Goal: Task Accomplishment & Management: Use online tool/utility

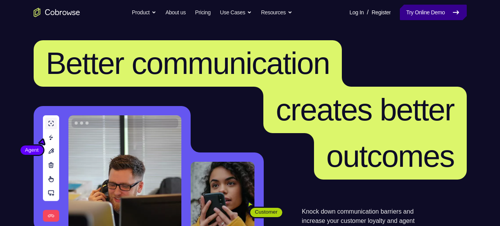
click at [416, 7] on link "Try Online Demo" at bounding box center [433, 12] width 66 height 15
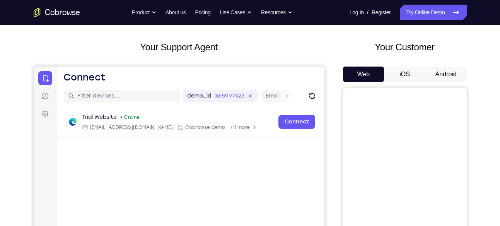
scroll to position [39, 0]
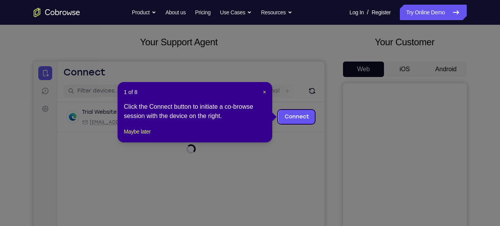
click at [446, 70] on icon at bounding box center [253, 113] width 506 height 226
click at [142, 136] on button "Maybe later" at bounding box center [137, 131] width 27 height 9
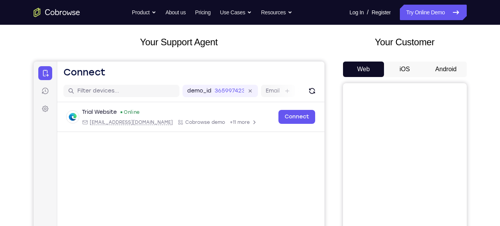
click at [459, 72] on button "Android" at bounding box center [445, 68] width 41 height 15
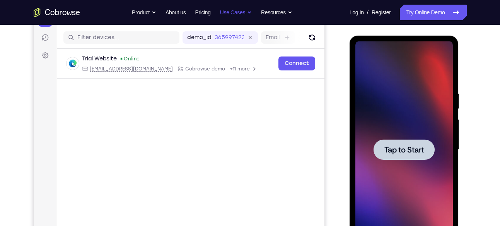
scroll to position [0, 0]
click at [421, 155] on div at bounding box center [403, 149] width 61 height 20
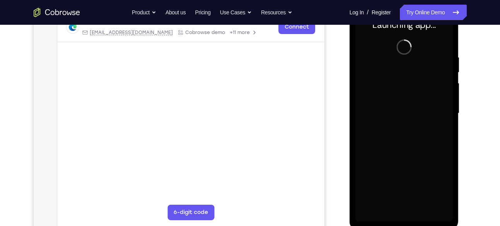
scroll to position [128, 0]
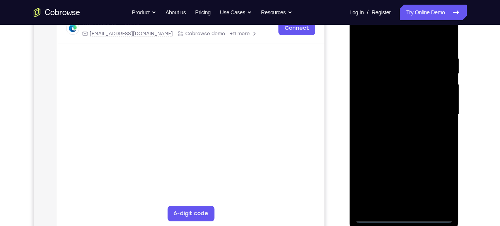
click at [405, 218] on div at bounding box center [403, 114] width 97 height 216
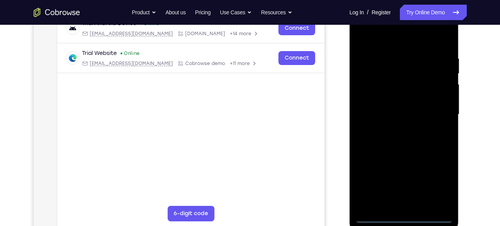
click at [435, 183] on div at bounding box center [403, 114] width 97 height 216
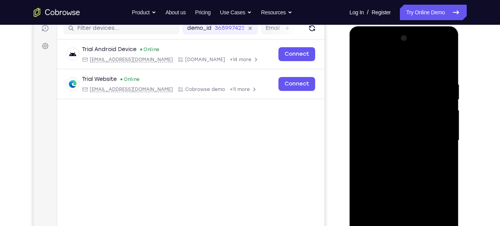
scroll to position [101, 0]
click at [384, 66] on div at bounding box center [403, 140] width 97 height 216
click at [439, 138] on div at bounding box center [403, 140] width 97 height 216
click at [397, 156] on div at bounding box center [403, 140] width 97 height 216
click at [417, 134] on div at bounding box center [403, 140] width 97 height 216
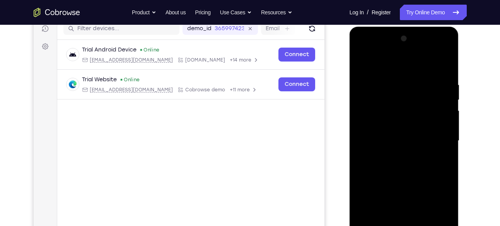
click at [407, 150] on div at bounding box center [403, 140] width 97 height 216
click at [395, 105] on div at bounding box center [403, 140] width 97 height 216
click at [394, 120] on div at bounding box center [403, 140] width 97 height 216
click at [430, 145] on div at bounding box center [403, 140] width 97 height 216
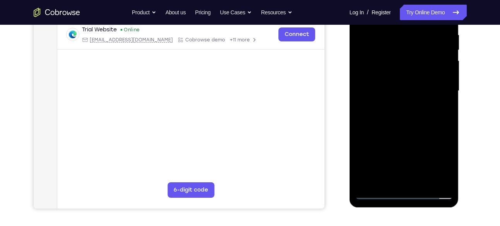
scroll to position [152, 0]
click at [419, 181] on div at bounding box center [403, 90] width 97 height 216
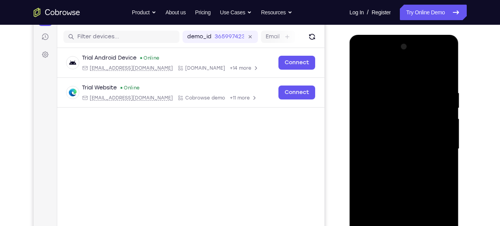
scroll to position [93, 0]
click at [394, 116] on div at bounding box center [403, 149] width 97 height 216
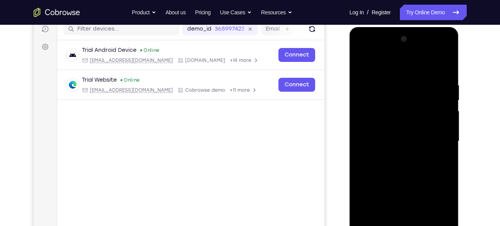
scroll to position [102, 0]
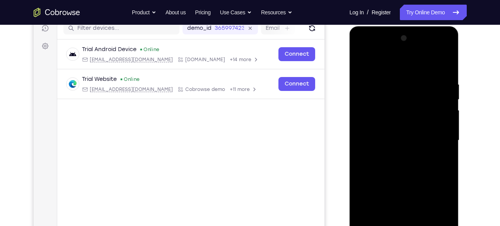
click at [421, 173] on div at bounding box center [403, 140] width 97 height 216
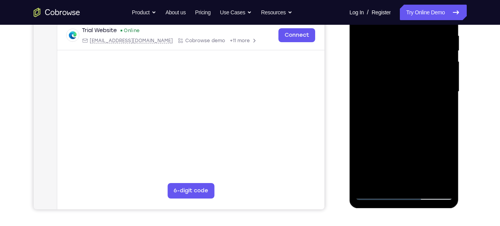
scroll to position [151, 0]
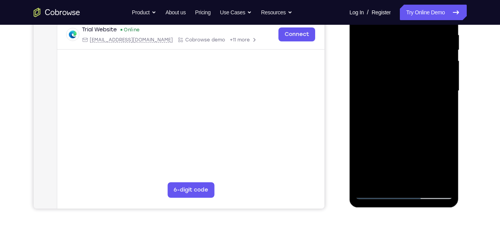
click at [421, 180] on div at bounding box center [403, 91] width 97 height 216
click at [409, 133] on div at bounding box center [403, 91] width 97 height 216
click at [416, 89] on div at bounding box center [403, 91] width 97 height 216
click at [385, 110] on div at bounding box center [403, 91] width 97 height 216
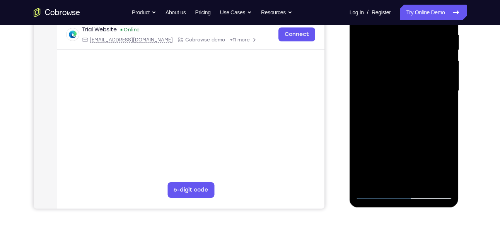
click at [438, 110] on div at bounding box center [403, 91] width 97 height 216
click at [438, 109] on div at bounding box center [403, 91] width 97 height 216
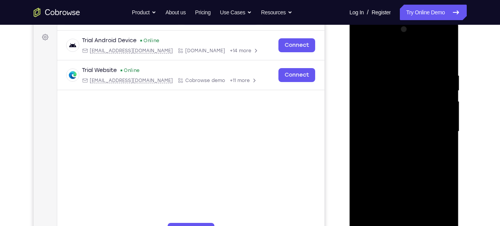
scroll to position [110, 0]
click at [362, 57] on div at bounding box center [403, 132] width 97 height 216
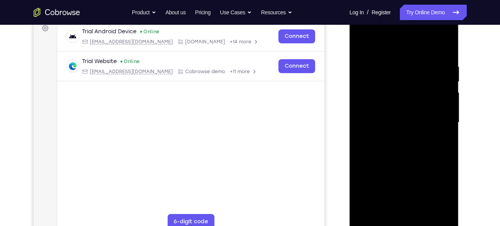
scroll to position [121, 0]
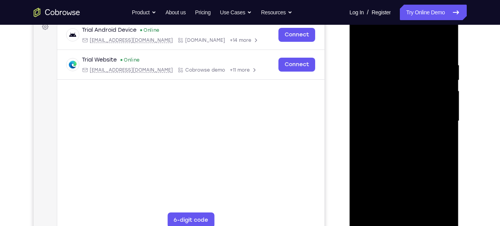
click at [403, 187] on div at bounding box center [403, 121] width 97 height 216
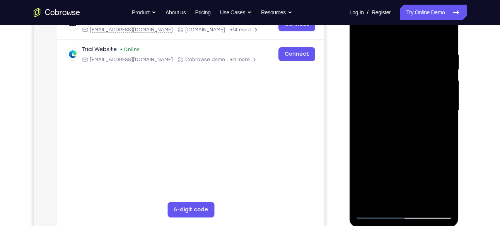
scroll to position [133, 0]
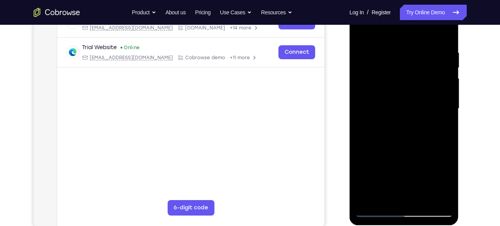
click at [397, 197] on div at bounding box center [403, 108] width 97 height 216
click at [442, 131] on div at bounding box center [403, 108] width 97 height 216
click at [442, 128] on div at bounding box center [403, 108] width 97 height 216
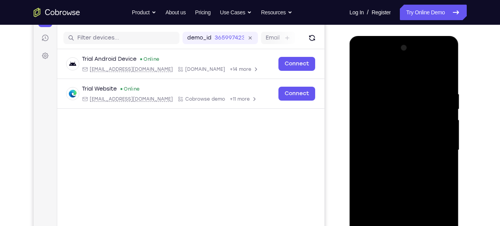
scroll to position [88, 0]
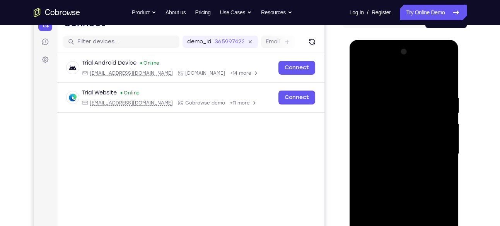
click at [362, 77] on div at bounding box center [403, 154] width 97 height 216
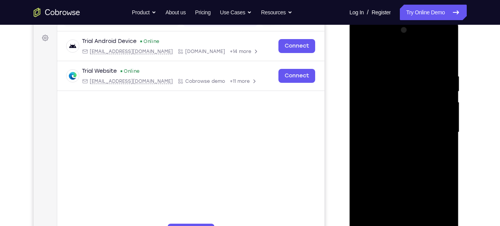
drag, startPoint x: 392, startPoint y: 189, endPoint x: 401, endPoint y: 160, distance: 29.6
click at [401, 160] on div at bounding box center [403, 132] width 97 height 216
click at [395, 186] on div at bounding box center [403, 132] width 97 height 216
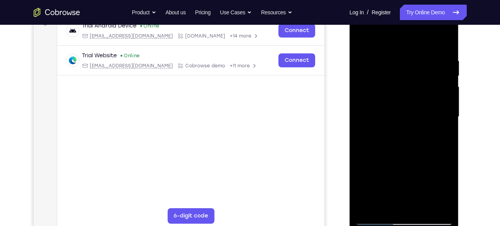
click at [442, 135] on div at bounding box center [403, 117] width 97 height 216
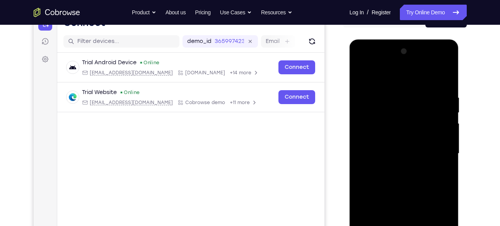
scroll to position [88, 0]
click at [358, 74] on div at bounding box center [403, 154] width 97 height 216
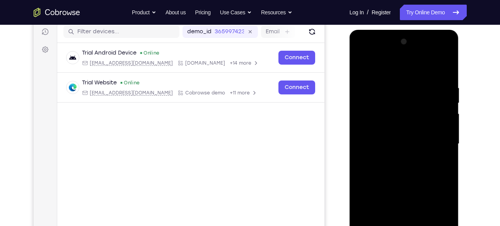
scroll to position [96, 0]
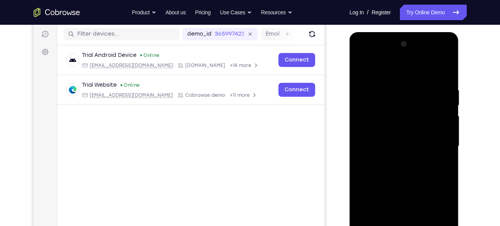
click at [365, 70] on div at bounding box center [403, 146] width 97 height 216
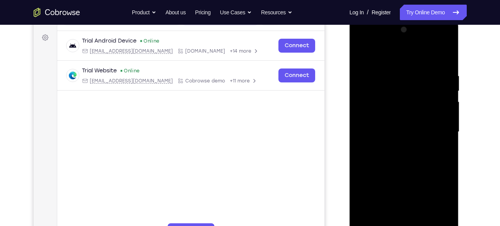
scroll to position [111, 0]
click at [395, 66] on div at bounding box center [403, 131] width 97 height 216
click at [445, 118] on div at bounding box center [403, 131] width 97 height 216
click at [373, 134] on div at bounding box center [403, 131] width 97 height 216
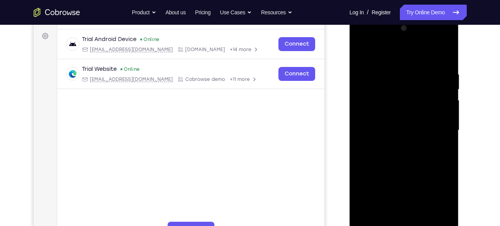
click at [434, 126] on div at bounding box center [403, 130] width 97 height 216
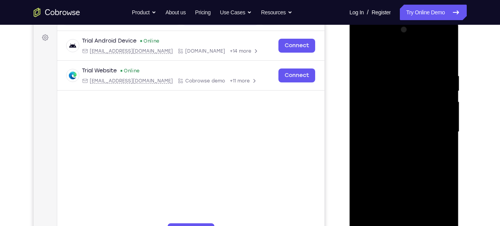
scroll to position [106, 0]
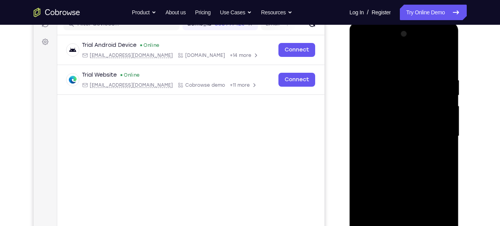
click at [393, 129] on div at bounding box center [403, 136] width 97 height 216
click at [364, 127] on div at bounding box center [403, 136] width 97 height 216
click at [369, 127] on div at bounding box center [403, 136] width 97 height 216
click at [375, 62] on div at bounding box center [403, 136] width 97 height 216
click at [418, 85] on div at bounding box center [403, 136] width 97 height 216
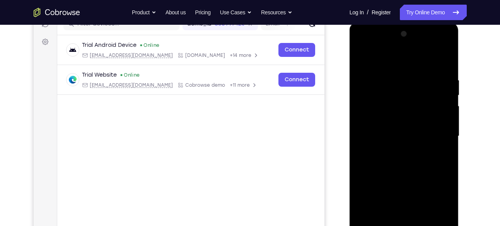
scroll to position [141, 0]
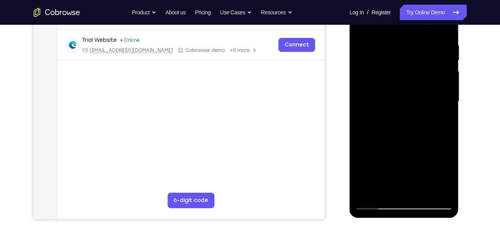
click at [445, 177] on div at bounding box center [403, 101] width 97 height 216
click at [443, 118] on div at bounding box center [403, 101] width 97 height 216
click at [438, 122] on div at bounding box center [403, 101] width 97 height 216
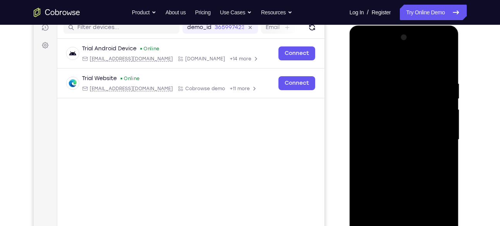
scroll to position [101, 0]
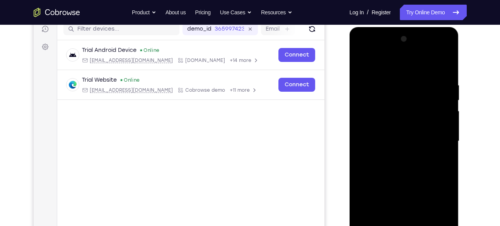
click at [361, 64] on div at bounding box center [403, 141] width 97 height 216
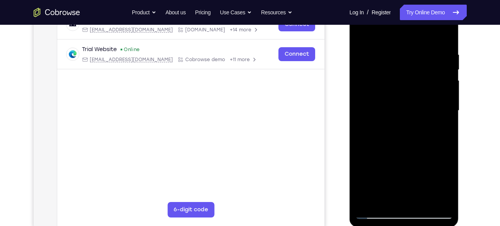
scroll to position [143, 0]
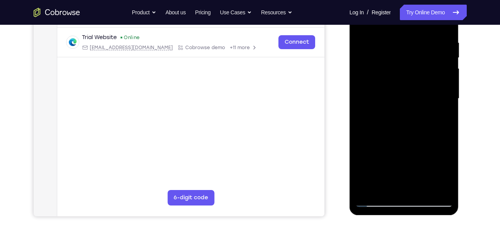
click at [384, 191] on div at bounding box center [403, 98] width 97 height 216
click at [449, 180] on div at bounding box center [403, 98] width 97 height 216
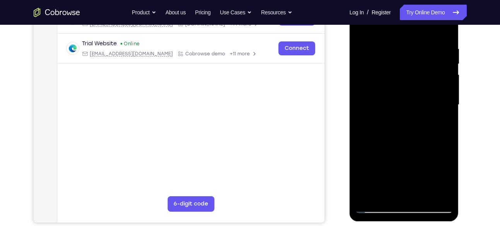
scroll to position [138, 0]
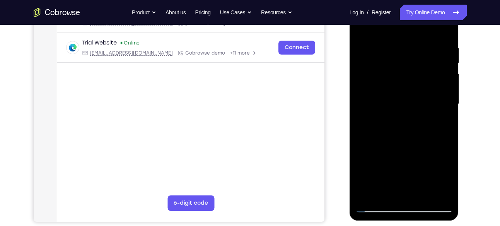
click at [422, 195] on div at bounding box center [403, 104] width 97 height 216
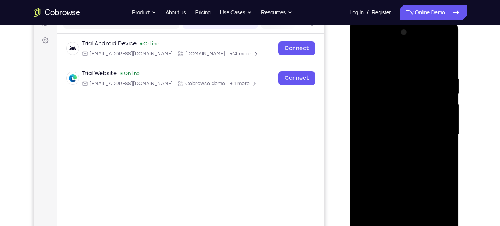
scroll to position [107, 0]
click at [363, 55] on div at bounding box center [403, 135] width 97 height 216
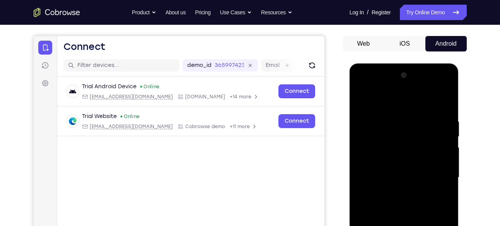
scroll to position [64, 0]
click at [446, 100] on div at bounding box center [403, 178] width 97 height 216
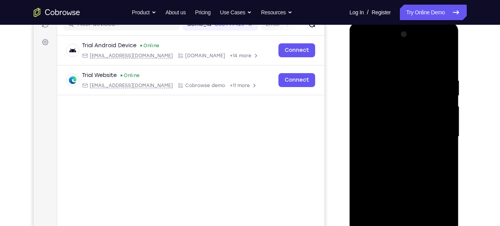
scroll to position [105, 0]
click at [359, 55] on div at bounding box center [403, 137] width 97 height 216
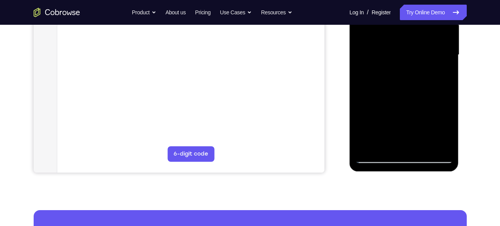
scroll to position [188, 0]
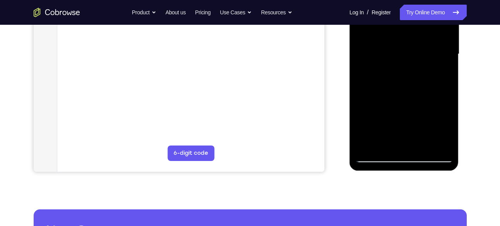
click at [386, 145] on div at bounding box center [403, 54] width 97 height 216
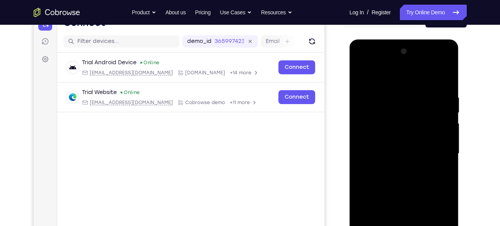
scroll to position [88, 0]
click at [394, 77] on div at bounding box center [403, 154] width 97 height 216
click at [366, 110] on div at bounding box center [403, 154] width 97 height 216
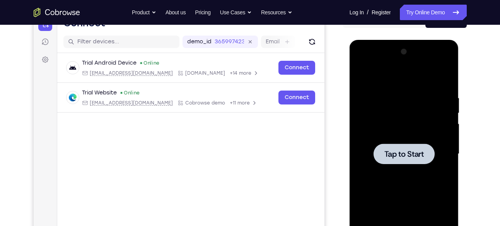
click at [392, 138] on div at bounding box center [403, 154] width 97 height 216
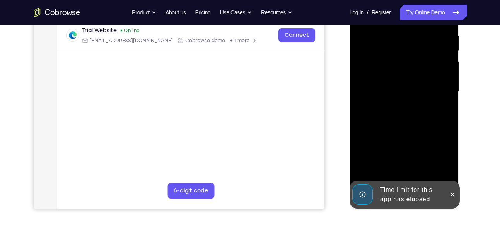
scroll to position [152, 0]
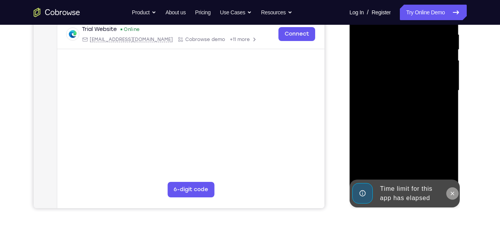
click at [453, 191] on icon at bounding box center [452, 193] width 6 height 6
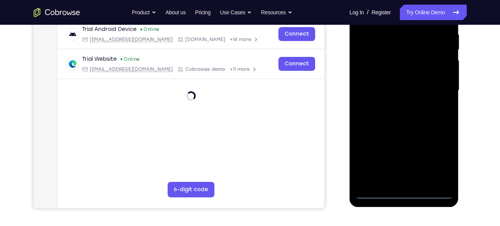
click at [399, 191] on div at bounding box center [403, 90] width 97 height 216
click at [439, 158] on div at bounding box center [403, 90] width 97 height 216
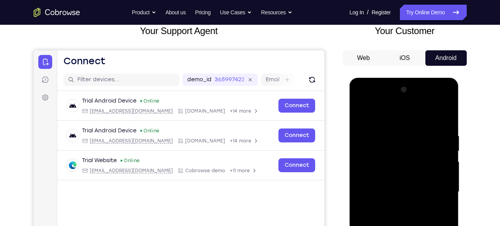
scroll to position [48, 0]
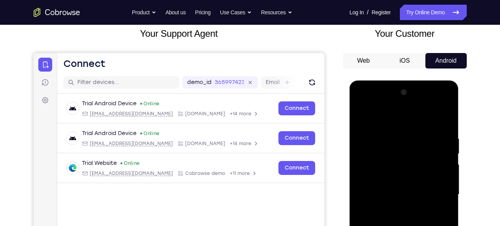
click at [410, 118] on div at bounding box center [403, 194] width 97 height 216
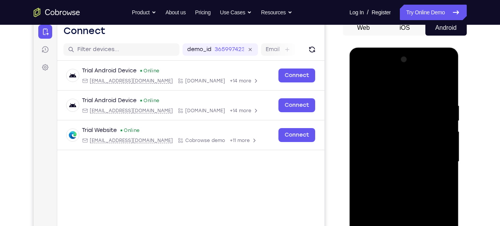
scroll to position [81, 0]
click at [433, 156] on div at bounding box center [403, 161] width 97 height 216
click at [397, 174] on div at bounding box center [403, 161] width 97 height 216
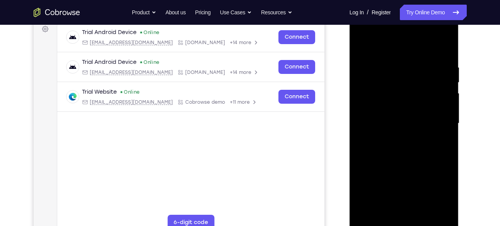
scroll to position [119, 0]
click at [394, 160] on div at bounding box center [403, 123] width 97 height 216
click at [395, 91] on div at bounding box center [403, 123] width 97 height 216
click at [393, 97] on div at bounding box center [403, 123] width 97 height 216
click at [394, 102] on div at bounding box center [403, 123] width 97 height 216
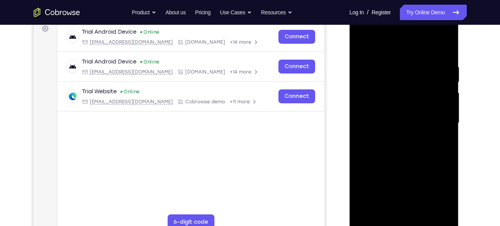
click at [416, 124] on div at bounding box center [403, 123] width 97 height 216
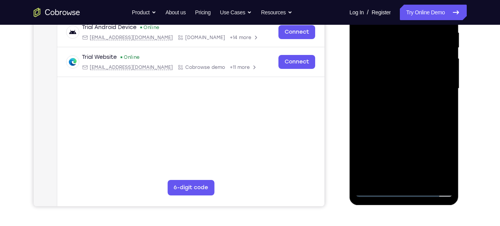
scroll to position [154, 0]
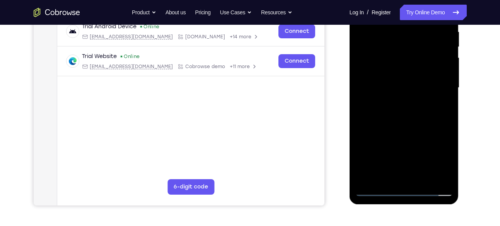
click at [411, 177] on div at bounding box center [403, 88] width 97 height 216
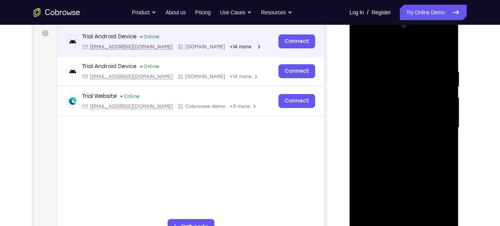
scroll to position [114, 0]
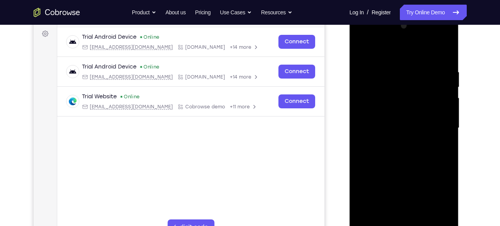
click at [396, 96] on div at bounding box center [403, 128] width 97 height 216
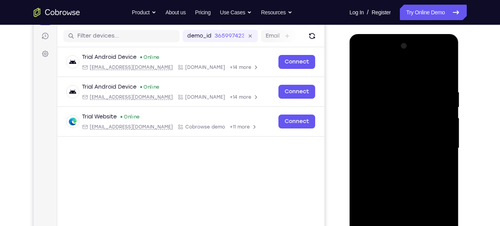
scroll to position [94, 0]
click at [414, 85] on div at bounding box center [403, 148] width 97 height 216
click at [443, 81] on div at bounding box center [403, 148] width 97 height 216
click at [414, 86] on div at bounding box center [403, 148] width 97 height 216
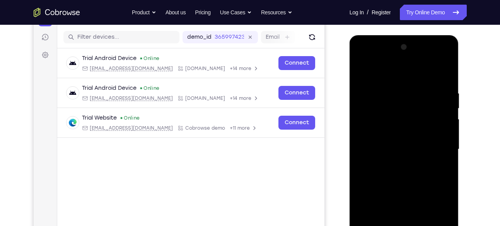
scroll to position [92, 0]
click at [445, 78] on div at bounding box center [403, 149] width 97 height 216
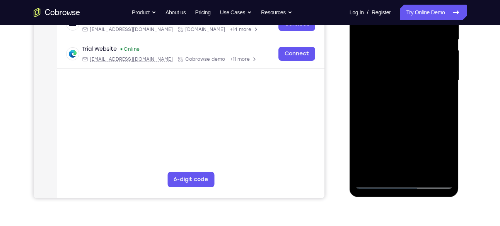
scroll to position [162, 0]
click at [423, 172] on div at bounding box center [403, 80] width 97 height 216
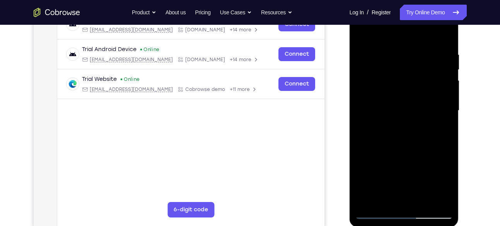
scroll to position [131, 0]
click at [411, 152] on div at bounding box center [403, 111] width 97 height 216
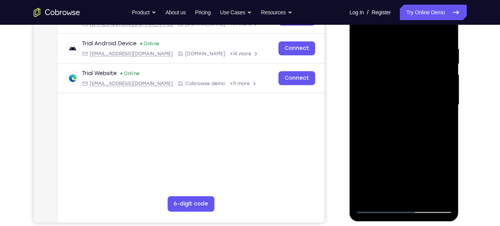
scroll to position [138, 0]
drag, startPoint x: 413, startPoint y: 162, endPoint x: 414, endPoint y: 121, distance: 41.4
click at [414, 121] on div at bounding box center [403, 104] width 97 height 216
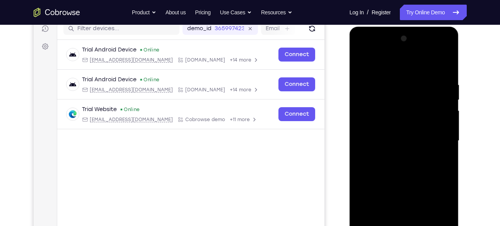
scroll to position [100, 0]
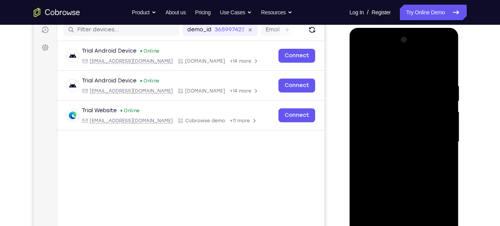
click at [363, 61] on div at bounding box center [403, 142] width 97 height 216
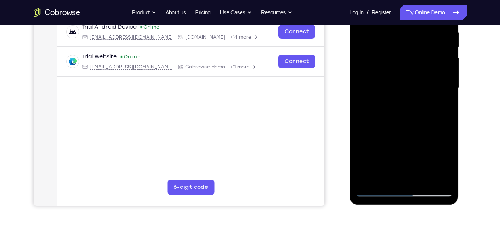
scroll to position [154, 0]
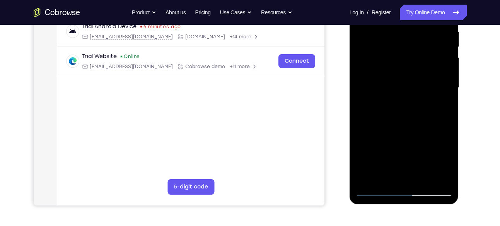
click at [387, 179] on div at bounding box center [403, 88] width 97 height 216
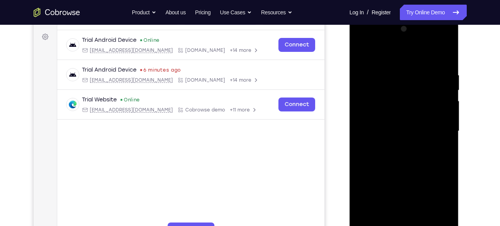
scroll to position [102, 0]
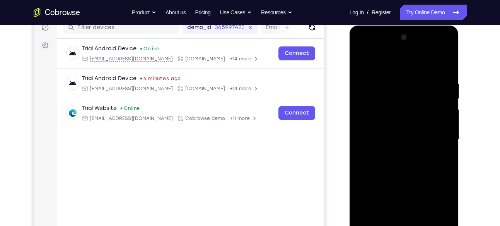
click at [418, 60] on div at bounding box center [403, 139] width 97 height 216
click at [371, 97] on div at bounding box center [403, 139] width 97 height 216
click at [379, 97] on div at bounding box center [403, 139] width 97 height 216
click at [372, 84] on div at bounding box center [403, 139] width 97 height 216
click at [359, 58] on div at bounding box center [403, 139] width 97 height 216
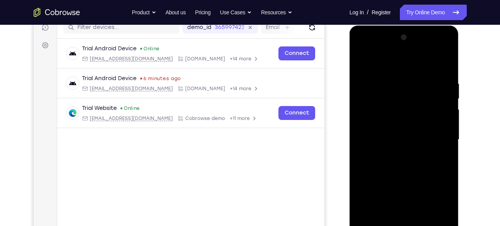
click at [359, 58] on div at bounding box center [403, 139] width 97 height 216
click at [388, 143] on div at bounding box center [403, 139] width 97 height 216
click at [396, 114] on div at bounding box center [403, 139] width 97 height 216
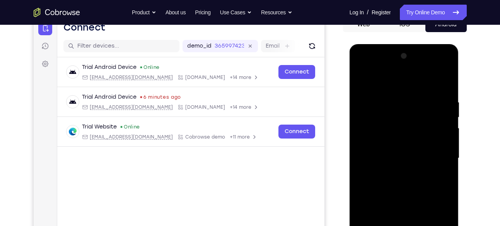
scroll to position [83, 0]
click at [363, 80] on div at bounding box center [403, 158] width 97 height 216
drag, startPoint x: 394, startPoint y: 127, endPoint x: 399, endPoint y: 83, distance: 44.0
click at [399, 83] on div at bounding box center [403, 158] width 97 height 216
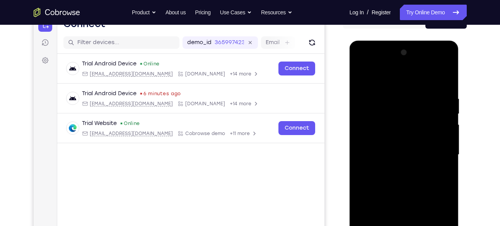
scroll to position [87, 0]
click at [397, 169] on div at bounding box center [403, 155] width 97 height 216
drag, startPoint x: 401, startPoint y: 101, endPoint x: 403, endPoint y: 144, distance: 43.7
click at [403, 144] on div at bounding box center [403, 155] width 97 height 216
click at [368, 94] on div at bounding box center [403, 155] width 97 height 216
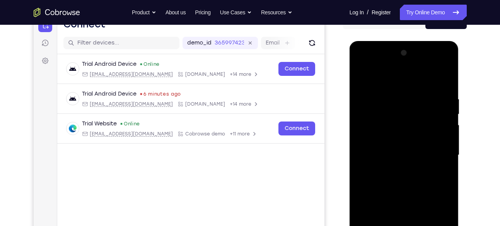
click at [361, 76] on div at bounding box center [403, 155] width 97 height 216
click at [438, 68] on div at bounding box center [403, 155] width 97 height 216
click at [447, 65] on div at bounding box center [403, 155] width 97 height 216
click at [361, 66] on div at bounding box center [403, 155] width 97 height 216
click at [361, 65] on div at bounding box center [403, 155] width 97 height 216
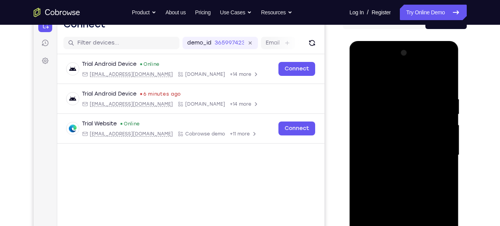
click at [392, 109] on div at bounding box center [403, 155] width 97 height 216
click at [392, 87] on div at bounding box center [403, 155] width 97 height 216
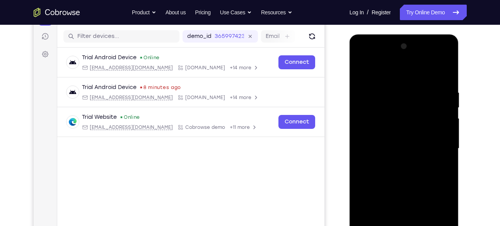
scroll to position [94, 0]
drag, startPoint x: 426, startPoint y: 133, endPoint x: 438, endPoint y: 73, distance: 61.0
click at [438, 73] on div at bounding box center [403, 148] width 97 height 216
drag, startPoint x: 431, startPoint y: 139, endPoint x: 436, endPoint y: 75, distance: 64.0
click at [436, 75] on div at bounding box center [403, 148] width 97 height 216
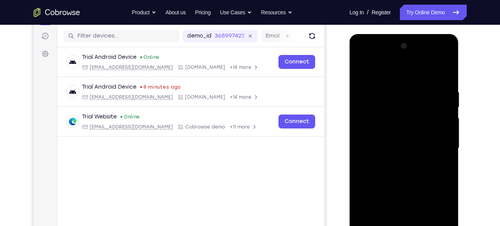
drag, startPoint x: 418, startPoint y: 155, endPoint x: 421, endPoint y: 85, distance: 69.2
click at [421, 85] on div at bounding box center [403, 148] width 97 height 216
drag, startPoint x: 411, startPoint y: 152, endPoint x: 416, endPoint y: 82, distance: 69.8
click at [416, 82] on div at bounding box center [403, 148] width 97 height 216
drag, startPoint x: 408, startPoint y: 132, endPoint x: 391, endPoint y: 214, distance: 83.4
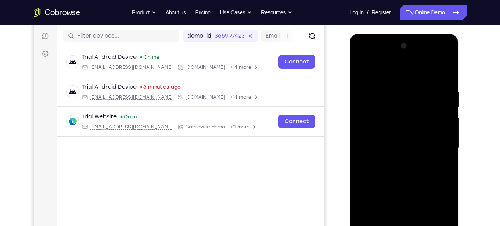
click at [391, 214] on div at bounding box center [403, 148] width 97 height 216
drag, startPoint x: 409, startPoint y: 85, endPoint x: 385, endPoint y: 214, distance: 131.2
click at [385, 214] on div at bounding box center [403, 148] width 97 height 216
drag, startPoint x: 414, startPoint y: 110, endPoint x: 409, endPoint y: 214, distance: 104.1
click at [409, 214] on div at bounding box center [403, 148] width 97 height 216
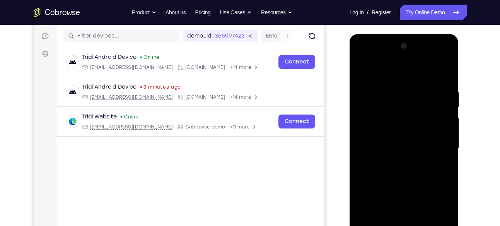
drag, startPoint x: 407, startPoint y: 80, endPoint x: 404, endPoint y: 213, distance: 133.0
click at [404, 213] on div at bounding box center [403, 148] width 97 height 216
click at [412, 84] on div at bounding box center [403, 148] width 97 height 216
click at [419, 86] on div at bounding box center [403, 148] width 97 height 216
drag, startPoint x: 426, startPoint y: 135, endPoint x: 427, endPoint y: 113, distance: 21.7
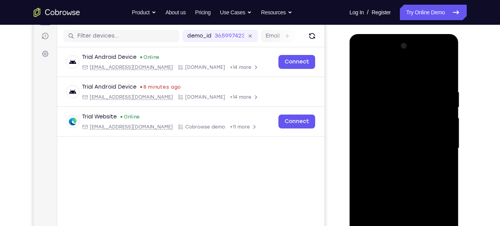
click at [427, 113] on div at bounding box center [403, 148] width 97 height 216
click at [409, 167] on div at bounding box center [403, 148] width 97 height 216
drag, startPoint x: 412, startPoint y: 120, endPoint x: 416, endPoint y: 73, distance: 46.5
click at [416, 73] on div at bounding box center [403, 148] width 97 height 216
drag, startPoint x: 434, startPoint y: 164, endPoint x: 435, endPoint y: 146, distance: 17.8
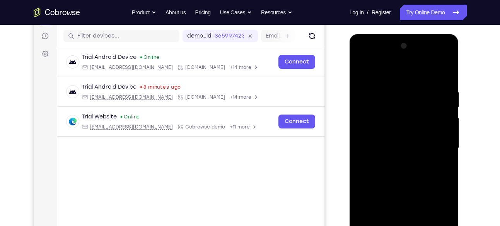
click at [435, 146] on div at bounding box center [403, 148] width 97 height 216
drag, startPoint x: 430, startPoint y: 118, endPoint x: 425, endPoint y: 141, distance: 24.0
click at [425, 141] on div at bounding box center [403, 148] width 97 height 216
drag, startPoint x: 438, startPoint y: 170, endPoint x: 441, endPoint y: 108, distance: 61.9
click at [441, 108] on div at bounding box center [403, 148] width 97 height 216
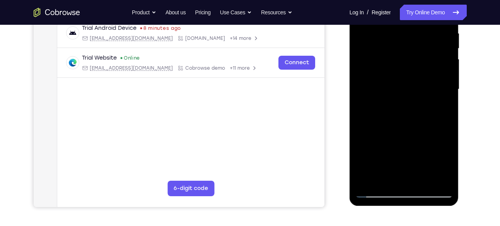
scroll to position [162, 0]
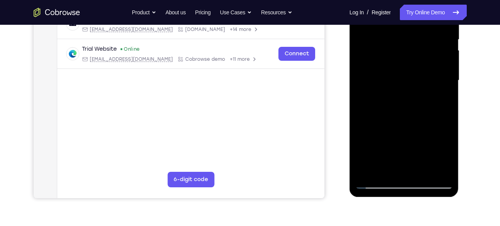
click at [378, 184] on div at bounding box center [403, 80] width 97 height 216
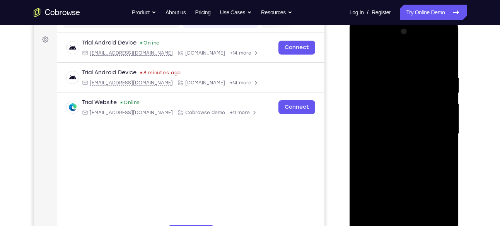
scroll to position [106, 0]
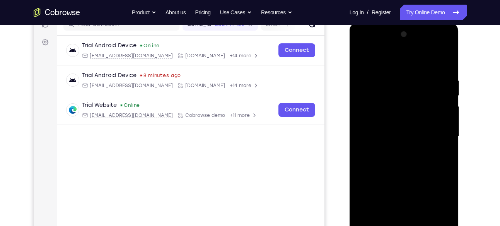
click at [403, 117] on div at bounding box center [403, 136] width 97 height 216
click at [412, 154] on div at bounding box center [403, 136] width 97 height 216
drag, startPoint x: 412, startPoint y: 154, endPoint x: 405, endPoint y: 86, distance: 68.4
click at [405, 86] on div at bounding box center [403, 136] width 97 height 216
click at [409, 95] on div at bounding box center [403, 136] width 97 height 216
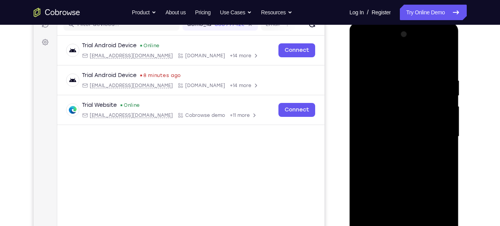
click at [443, 151] on div at bounding box center [403, 136] width 97 height 216
click at [405, 121] on div at bounding box center [403, 136] width 97 height 216
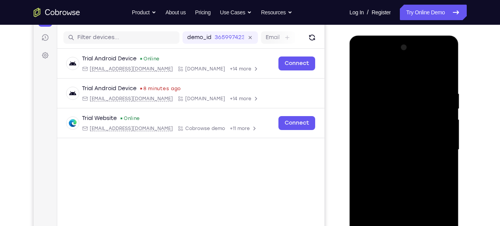
scroll to position [92, 0]
click at [419, 132] on div at bounding box center [403, 150] width 97 height 216
click at [417, 178] on div at bounding box center [403, 150] width 97 height 216
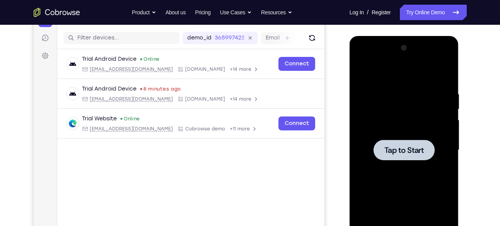
click at [427, 178] on div at bounding box center [403, 150] width 97 height 216
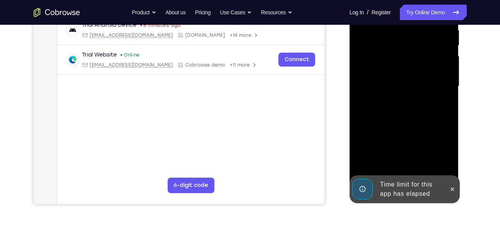
scroll to position [158, 0]
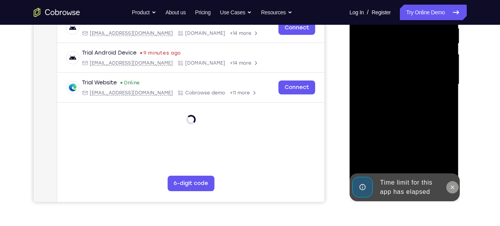
click at [454, 186] on icon at bounding box center [452, 187] width 6 height 6
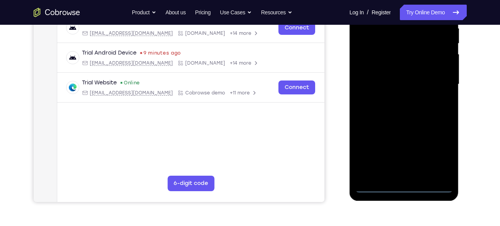
click at [406, 187] on div at bounding box center [403, 84] width 97 height 216
click at [435, 153] on div at bounding box center [403, 84] width 97 height 216
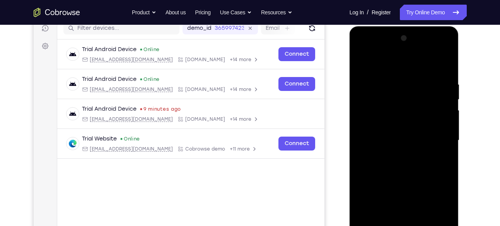
scroll to position [101, 0]
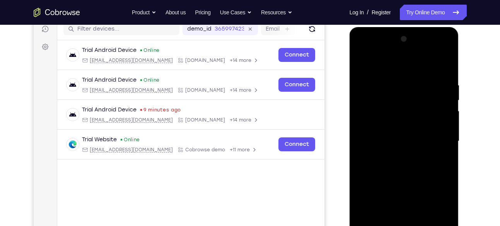
click at [382, 64] on div at bounding box center [403, 141] width 97 height 216
click at [391, 100] on div at bounding box center [403, 141] width 97 height 216
drag, startPoint x: 446, startPoint y: 148, endPoint x: 446, endPoint y: 102, distance: 46.0
click at [446, 102] on div at bounding box center [403, 141] width 97 height 216
drag, startPoint x: 431, startPoint y: 164, endPoint x: 441, endPoint y: 96, distance: 68.7
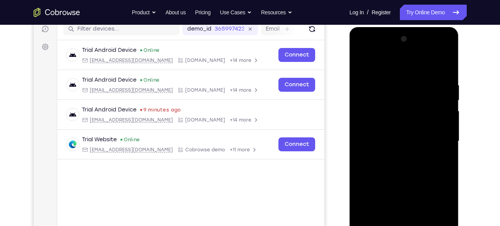
click at [441, 96] on div at bounding box center [403, 141] width 97 height 216
click at [407, 185] on div at bounding box center [403, 141] width 97 height 216
click at [387, 170] on div at bounding box center [403, 141] width 97 height 216
drag, startPoint x: 431, startPoint y: 153, endPoint x: 445, endPoint y: 75, distance: 79.5
click at [445, 75] on div at bounding box center [403, 141] width 97 height 216
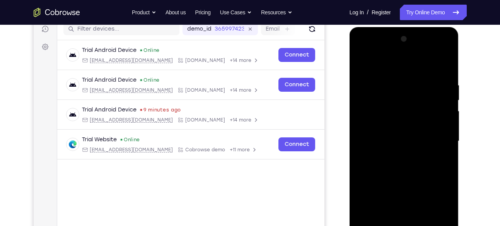
drag, startPoint x: 421, startPoint y: 150, endPoint x: 428, endPoint y: 110, distance: 40.8
click at [428, 110] on div at bounding box center [403, 141] width 97 height 216
drag, startPoint x: 422, startPoint y: 109, endPoint x: 413, endPoint y: 193, distance: 84.7
click at [413, 193] on div at bounding box center [403, 141] width 97 height 216
click at [444, 66] on div at bounding box center [403, 141] width 97 height 216
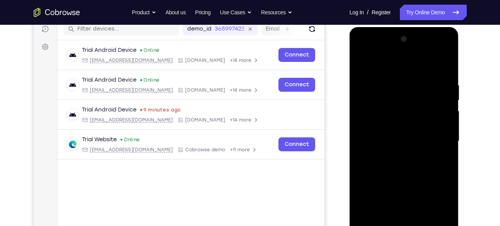
click at [409, 75] on div at bounding box center [403, 141] width 97 height 216
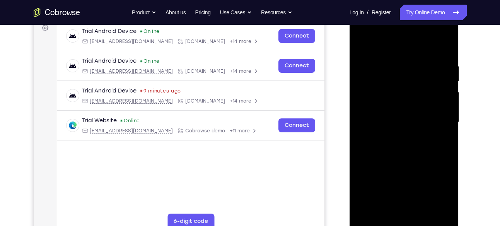
scroll to position [121, 0]
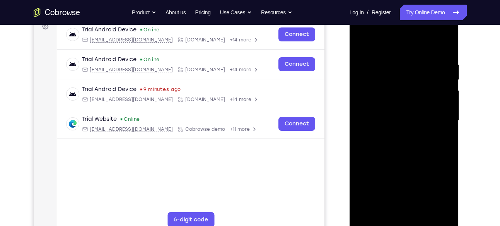
drag, startPoint x: 428, startPoint y: 98, endPoint x: 434, endPoint y: 59, distance: 39.5
click at [434, 59] on div at bounding box center [403, 120] width 97 height 216
drag, startPoint x: 419, startPoint y: 136, endPoint x: 424, endPoint y: 70, distance: 66.3
click at [424, 70] on div at bounding box center [403, 120] width 97 height 216
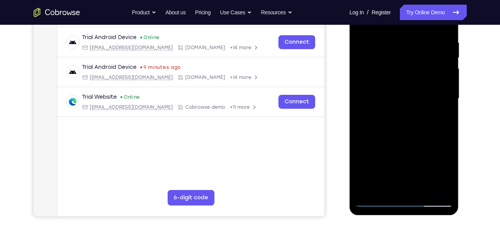
scroll to position [144, 0]
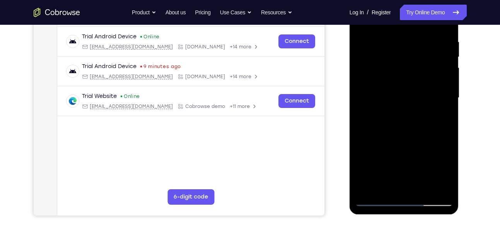
drag, startPoint x: 432, startPoint y: 141, endPoint x: 437, endPoint y: 77, distance: 64.4
click at [437, 77] on div at bounding box center [403, 98] width 97 height 216
drag, startPoint x: 433, startPoint y: 132, endPoint x: 437, endPoint y: 58, distance: 74.3
click at [437, 58] on div at bounding box center [403, 98] width 97 height 216
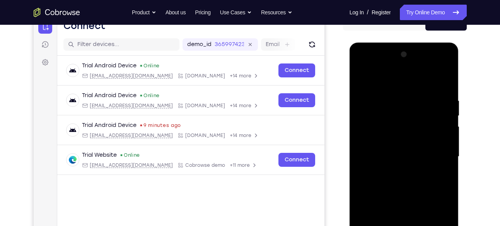
scroll to position [79, 0]
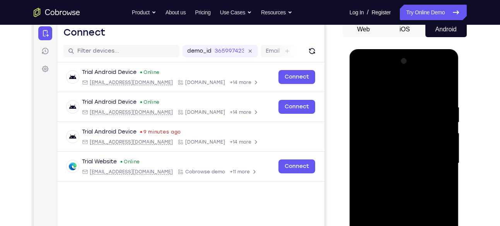
click at [362, 71] on div at bounding box center [403, 163] width 97 height 216
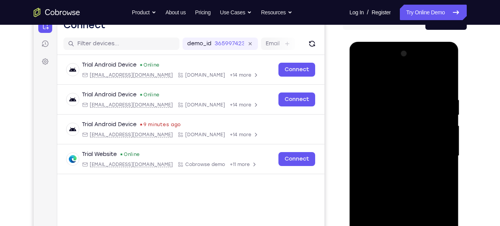
scroll to position [89, 0]
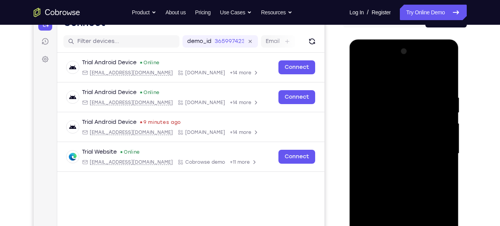
click at [407, 109] on div at bounding box center [403, 153] width 97 height 216
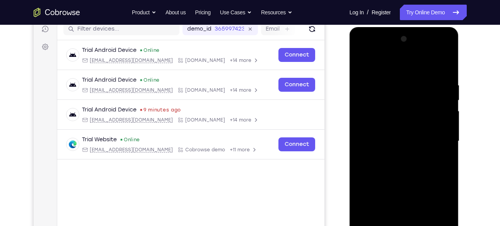
scroll to position [101, 0]
drag, startPoint x: 436, startPoint y: 147, endPoint x: 438, endPoint y: 94, distance: 53.0
click at [438, 94] on div at bounding box center [403, 140] width 97 height 216
drag, startPoint x: 432, startPoint y: 153, endPoint x: 436, endPoint y: 108, distance: 45.8
click at [436, 108] on div at bounding box center [403, 140] width 97 height 216
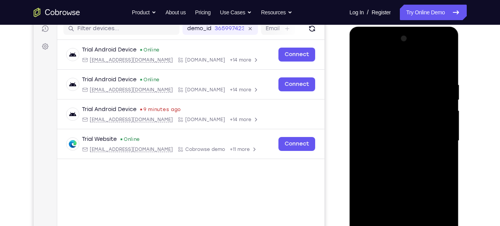
drag, startPoint x: 423, startPoint y: 154, endPoint x: 426, endPoint y: 130, distance: 24.1
click at [426, 130] on div at bounding box center [403, 140] width 97 height 216
click at [422, 145] on div at bounding box center [403, 140] width 97 height 216
click at [418, 140] on div at bounding box center [403, 140] width 97 height 216
click at [417, 135] on div at bounding box center [403, 140] width 97 height 216
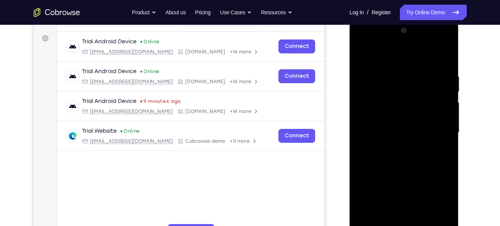
scroll to position [108, 0]
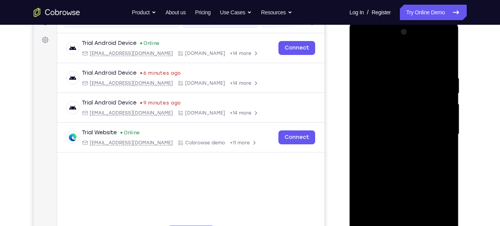
click at [402, 129] on div at bounding box center [403, 134] width 97 height 216
click at [401, 122] on div at bounding box center [403, 134] width 97 height 216
click at [409, 116] on div at bounding box center [403, 134] width 97 height 216
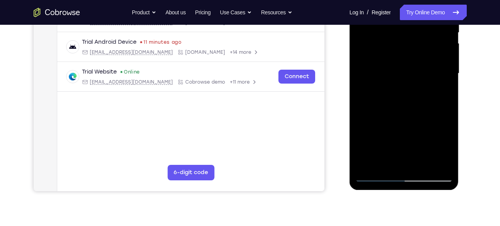
scroll to position [174, 0]
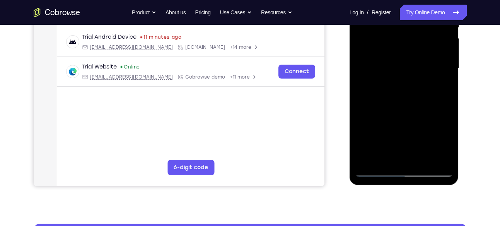
click at [379, 170] on div at bounding box center [403, 68] width 97 height 216
drag, startPoint x: 400, startPoint y: 137, endPoint x: 409, endPoint y: 82, distance: 56.3
click at [409, 82] on div at bounding box center [403, 68] width 97 height 216
drag, startPoint x: 409, startPoint y: 131, endPoint x: 417, endPoint y: 77, distance: 54.3
click at [417, 77] on div at bounding box center [403, 68] width 97 height 216
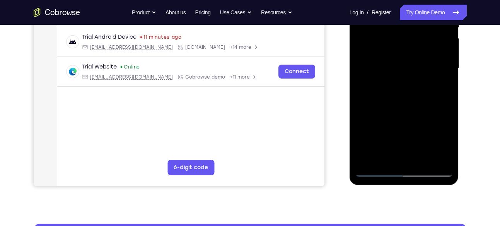
click at [409, 99] on div at bounding box center [403, 68] width 97 height 216
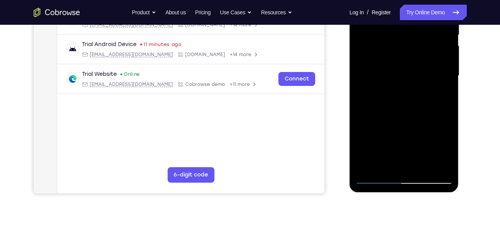
scroll to position [165, 0]
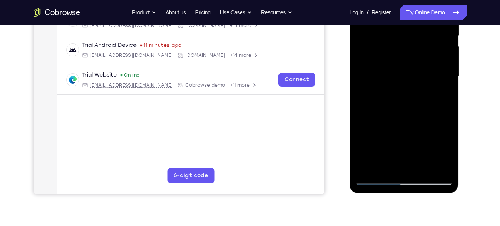
drag, startPoint x: 426, startPoint y: 131, endPoint x: 438, endPoint y: 48, distance: 84.0
click at [438, 48] on div at bounding box center [403, 76] width 97 height 216
click at [381, 177] on div at bounding box center [403, 76] width 97 height 216
drag, startPoint x: 419, startPoint y: 142, endPoint x: 420, endPoint y: 94, distance: 48.7
click at [420, 94] on div at bounding box center [403, 76] width 97 height 216
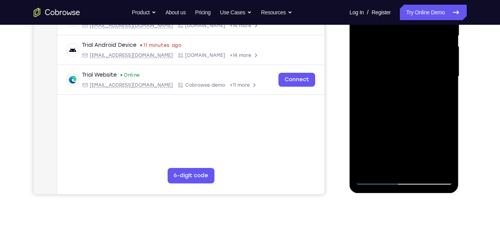
drag, startPoint x: 416, startPoint y: 123, endPoint x: 421, endPoint y: 82, distance: 41.6
click at [421, 82] on div at bounding box center [403, 76] width 97 height 216
click at [421, 92] on div at bounding box center [403, 76] width 97 height 216
click at [407, 126] on div at bounding box center [403, 76] width 97 height 216
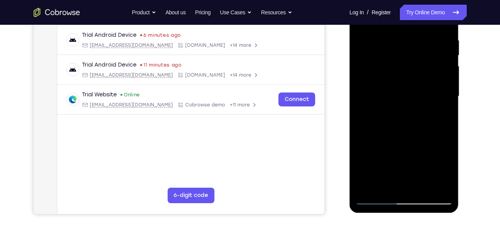
scroll to position [135, 0]
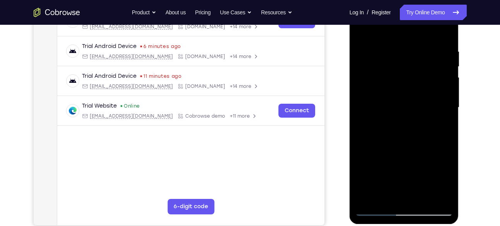
drag, startPoint x: 421, startPoint y: 130, endPoint x: 404, endPoint y: 37, distance: 94.0
click at [404, 37] on div at bounding box center [403, 107] width 97 height 216
click at [442, 165] on div at bounding box center [403, 107] width 97 height 216
drag, startPoint x: 442, startPoint y: 165, endPoint x: 415, endPoint y: 74, distance: 95.2
click at [415, 74] on div at bounding box center [403, 107] width 97 height 216
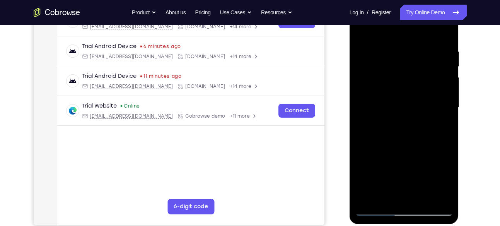
click at [415, 89] on div at bounding box center [403, 107] width 97 height 216
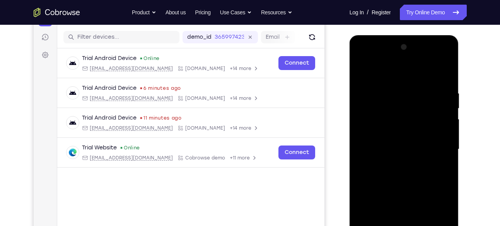
scroll to position [92, 0]
click at [391, 120] on div at bounding box center [403, 149] width 97 height 216
drag, startPoint x: 391, startPoint y: 120, endPoint x: 364, endPoint y: 122, distance: 27.1
click at [364, 122] on div at bounding box center [403, 149] width 97 height 216
drag, startPoint x: 357, startPoint y: 122, endPoint x: 392, endPoint y: 120, distance: 35.2
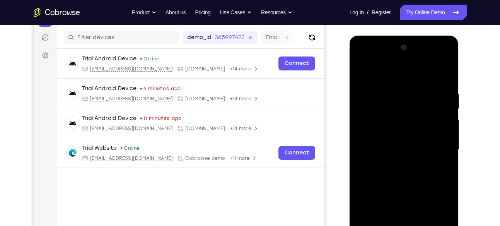
click at [392, 120] on div at bounding box center [403, 149] width 97 height 216
drag, startPoint x: 392, startPoint y: 120, endPoint x: 359, endPoint y: 120, distance: 33.2
click at [359, 120] on div at bounding box center [403, 149] width 97 height 216
click at [434, 72] on div at bounding box center [403, 149] width 97 height 216
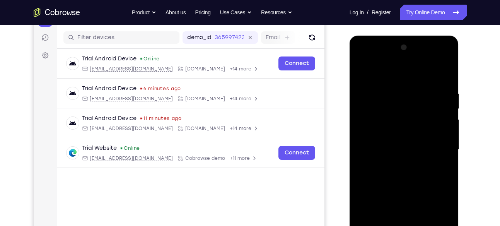
drag, startPoint x: 404, startPoint y: 70, endPoint x: 370, endPoint y: 73, distance: 34.5
click at [370, 73] on div at bounding box center [403, 149] width 97 height 216
click at [371, 73] on div at bounding box center [403, 149] width 97 height 216
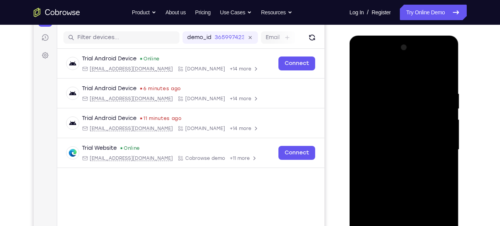
click at [371, 73] on div at bounding box center [403, 149] width 97 height 216
drag, startPoint x: 380, startPoint y: 78, endPoint x: 405, endPoint y: 77, distance: 25.2
click at [405, 77] on div at bounding box center [403, 149] width 97 height 216
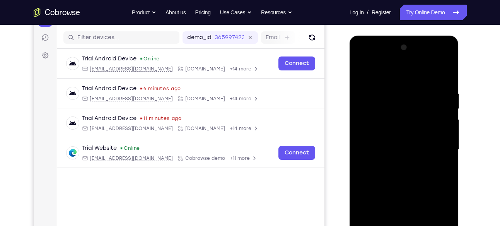
click at [395, 64] on div at bounding box center [403, 149] width 97 height 216
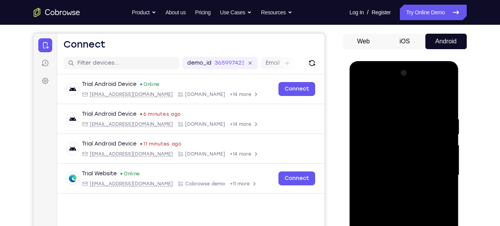
scroll to position [66, 0]
click at [417, 85] on div at bounding box center [403, 175] width 97 height 216
drag, startPoint x: 403, startPoint y: 87, endPoint x: 385, endPoint y: 86, distance: 18.6
click at [385, 86] on div at bounding box center [403, 175] width 97 height 216
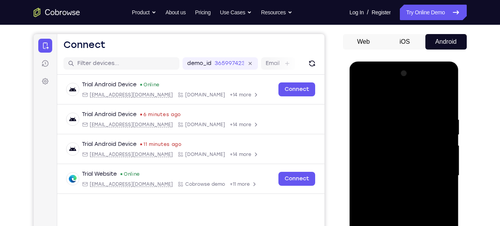
click at [385, 86] on div at bounding box center [403, 175] width 97 height 216
click at [376, 82] on div at bounding box center [403, 175] width 97 height 216
click at [374, 85] on div at bounding box center [403, 175] width 97 height 216
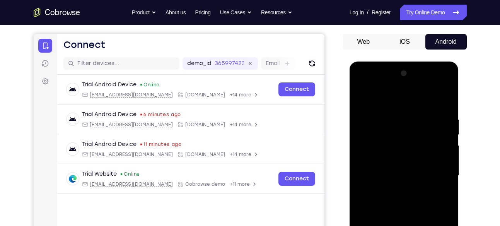
click at [372, 87] on div at bounding box center [403, 175] width 97 height 216
click at [372, 86] on div at bounding box center [403, 175] width 97 height 216
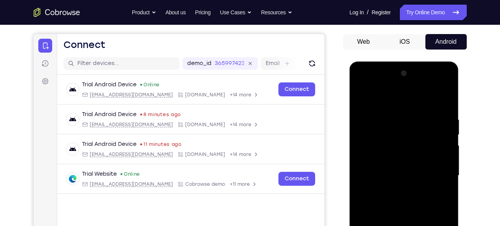
click at [403, 86] on div at bounding box center [403, 175] width 97 height 216
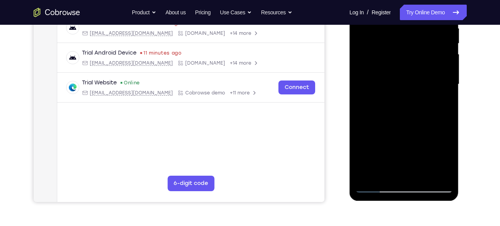
scroll to position [158, 0]
drag, startPoint x: 405, startPoint y: 185, endPoint x: 382, endPoint y: 136, distance: 54.8
click at [382, 136] on div at bounding box center [403, 84] width 97 height 216
click at [436, 153] on div at bounding box center [403, 84] width 97 height 216
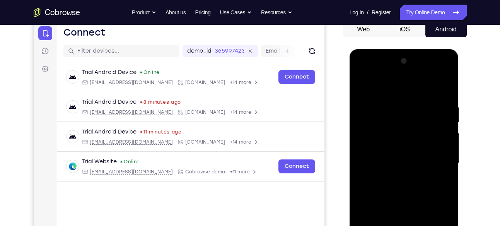
scroll to position [78, 0]
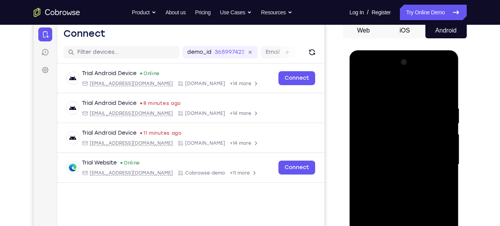
click at [409, 76] on div at bounding box center [403, 164] width 97 height 216
click at [394, 102] on div at bounding box center [403, 164] width 97 height 216
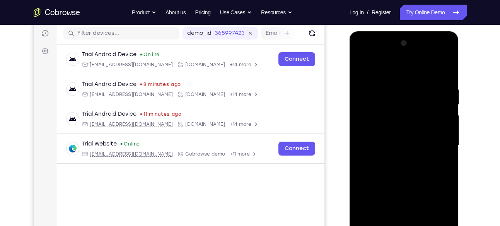
scroll to position [97, 0]
drag, startPoint x: 432, startPoint y: 143, endPoint x: 431, endPoint y: 95, distance: 47.9
click at [431, 95] on div at bounding box center [403, 145] width 97 height 216
drag, startPoint x: 428, startPoint y: 163, endPoint x: 437, endPoint y: 76, distance: 87.1
click at [437, 76] on div at bounding box center [403, 145] width 97 height 216
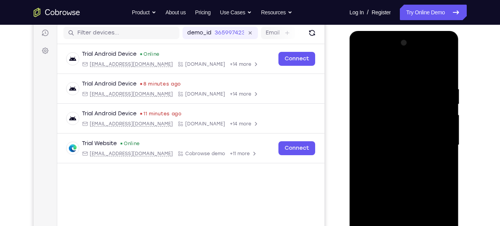
drag, startPoint x: 429, startPoint y: 145, endPoint x: 428, endPoint y: 95, distance: 49.9
click at [428, 95] on div at bounding box center [403, 145] width 97 height 216
drag, startPoint x: 428, startPoint y: 171, endPoint x: 430, endPoint y: 135, distance: 36.0
click at [430, 135] on div at bounding box center [403, 145] width 97 height 216
click at [418, 165] on div at bounding box center [403, 145] width 97 height 216
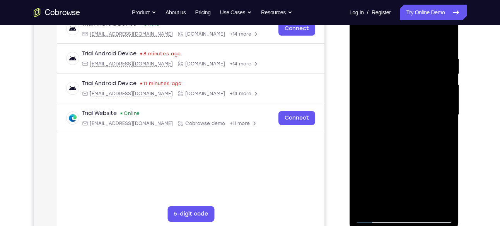
scroll to position [128, 0]
click at [436, 125] on div at bounding box center [403, 114] width 97 height 216
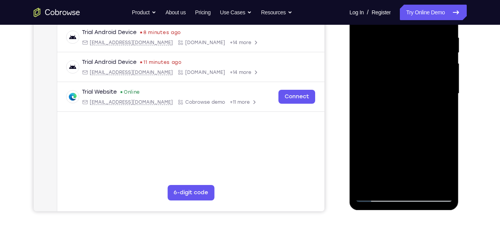
scroll to position [162, 0]
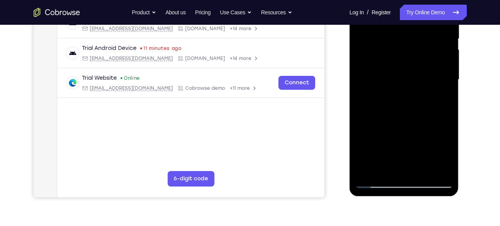
click at [376, 181] on div at bounding box center [403, 79] width 97 height 216
drag, startPoint x: 422, startPoint y: 133, endPoint x: 425, endPoint y: 83, distance: 49.9
click at [425, 83] on div at bounding box center [403, 79] width 97 height 216
drag, startPoint x: 419, startPoint y: 140, endPoint x: 425, endPoint y: 66, distance: 73.7
click at [425, 66] on div at bounding box center [403, 79] width 97 height 216
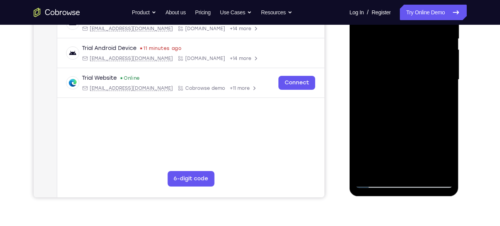
drag, startPoint x: 416, startPoint y: 108, endPoint x: 409, endPoint y: 213, distance: 105.8
click at [409, 198] on html "Online web based iOS Simulators and Android Emulators. Run iPhone, iPad, Mobile…" at bounding box center [404, 82] width 110 height 232
drag, startPoint x: 415, startPoint y: 112, endPoint x: 413, endPoint y: 161, distance: 49.5
click at [413, 161] on div at bounding box center [403, 79] width 97 height 216
click at [405, 87] on div at bounding box center [403, 79] width 97 height 216
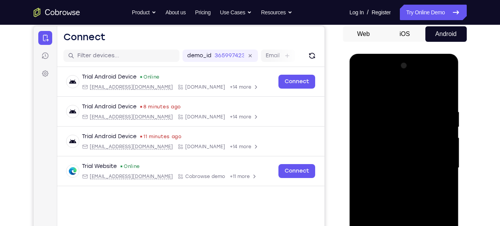
scroll to position [73, 0]
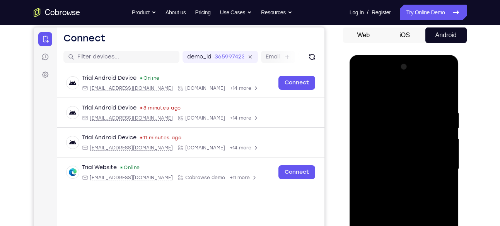
click at [361, 81] on div at bounding box center [403, 169] width 97 height 216
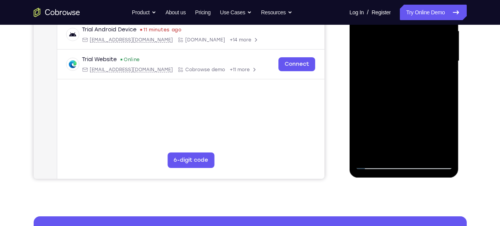
scroll to position [185, 0]
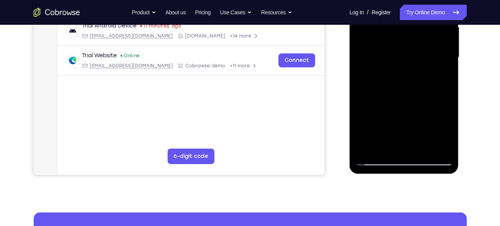
click at [405, 165] on div at bounding box center [403, 58] width 109 height 230
click at [402, 161] on div at bounding box center [403, 57] width 97 height 216
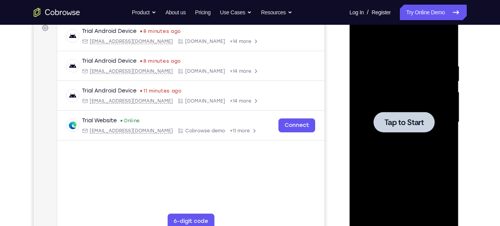
scroll to position [121, 0]
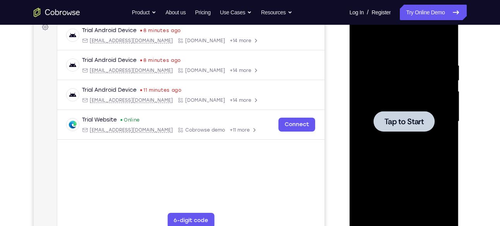
click at [397, 109] on div at bounding box center [403, 121] width 97 height 216
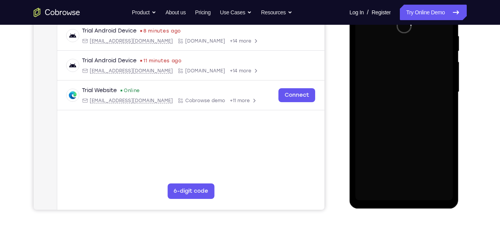
scroll to position [150, 0]
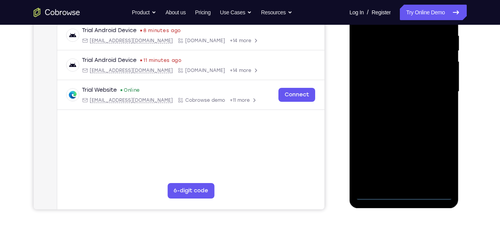
click at [405, 195] on div at bounding box center [403, 91] width 97 height 216
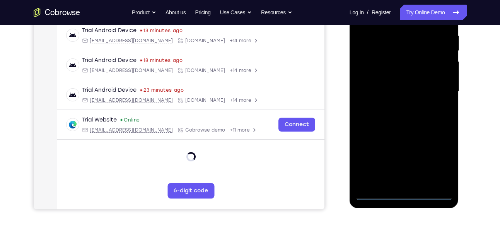
click at [438, 161] on div at bounding box center [403, 91] width 97 height 216
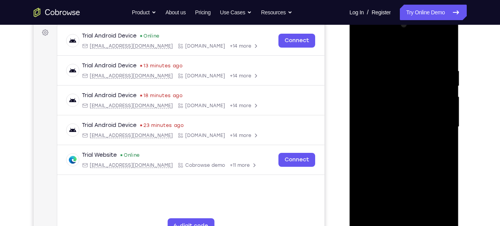
scroll to position [104, 0]
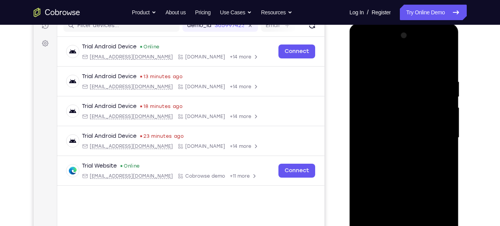
click at [387, 63] on div at bounding box center [403, 137] width 97 height 216
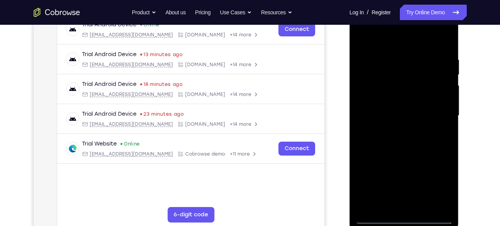
scroll to position [127, 0]
click at [435, 114] on div at bounding box center [403, 115] width 97 height 216
click at [394, 129] on div at bounding box center [403, 115] width 97 height 216
click at [397, 152] on div at bounding box center [403, 115] width 97 height 216
click at [394, 81] on div at bounding box center [403, 115] width 97 height 216
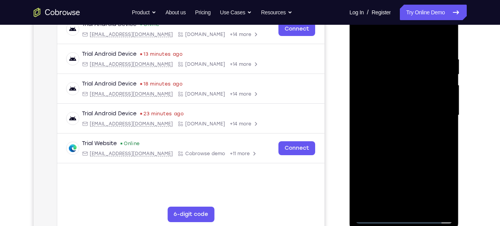
click at [395, 97] on div at bounding box center [403, 115] width 97 height 216
click at [412, 119] on div at bounding box center [403, 115] width 97 height 216
click at [423, 208] on div at bounding box center [403, 115] width 97 height 216
click at [376, 83] on div at bounding box center [403, 115] width 97 height 216
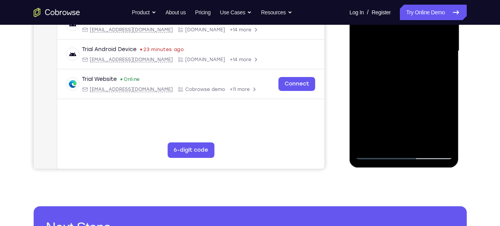
scroll to position [191, 0]
click at [423, 83] on div at bounding box center [403, 50] width 97 height 216
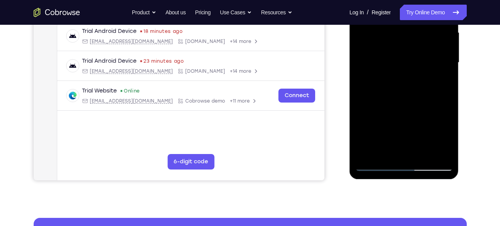
scroll to position [181, 0]
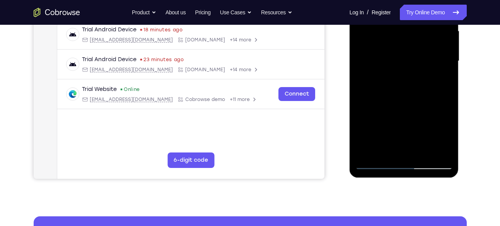
click at [448, 140] on div at bounding box center [403, 61] width 97 height 216
click at [422, 150] on div at bounding box center [403, 61] width 97 height 216
click at [423, 100] on div at bounding box center [403, 61] width 97 height 216
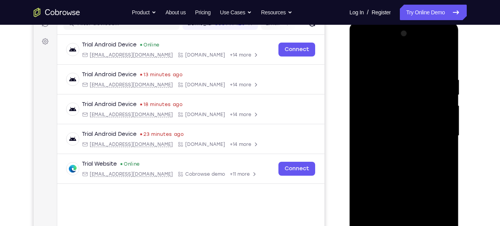
scroll to position [106, 0]
click at [365, 56] on div at bounding box center [403, 136] width 97 height 216
click at [446, 59] on div at bounding box center [403, 136] width 97 height 216
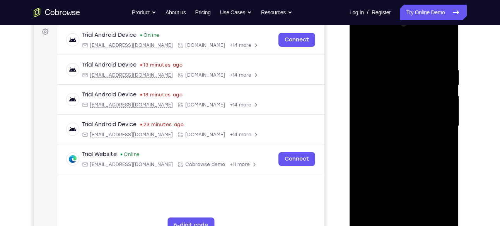
scroll to position [114, 0]
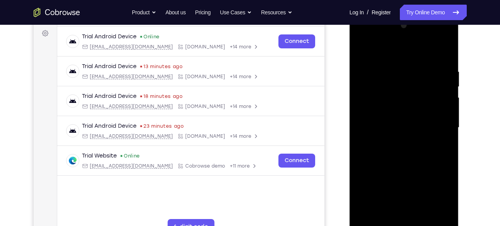
click at [361, 48] on div at bounding box center [403, 127] width 97 height 216
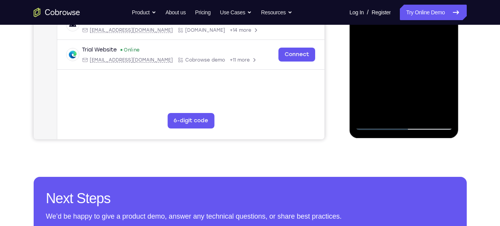
scroll to position [223, 0]
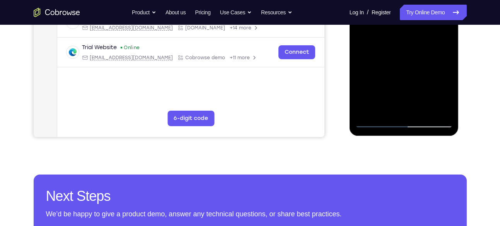
click at [406, 111] on div at bounding box center [403, 19] width 97 height 216
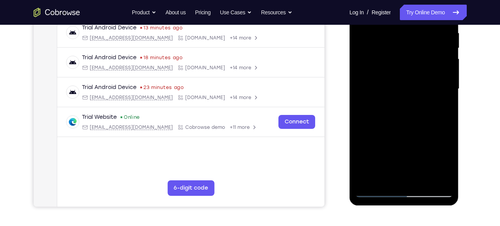
scroll to position [150, 0]
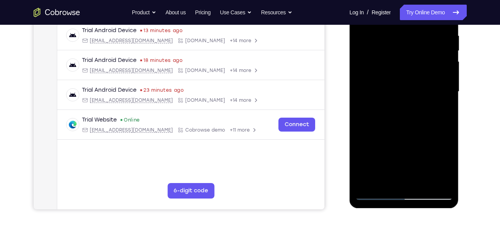
click at [447, 143] on div at bounding box center [403, 91] width 97 height 216
click at [378, 48] on div at bounding box center [403, 91] width 97 height 216
click at [373, 78] on div at bounding box center [403, 91] width 97 height 216
click at [436, 48] on div at bounding box center [403, 91] width 97 height 216
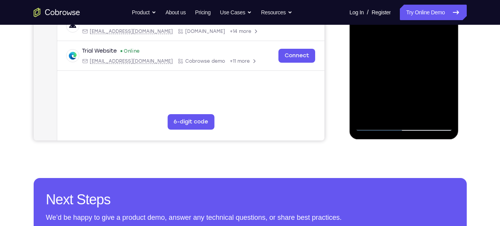
scroll to position [234, 0]
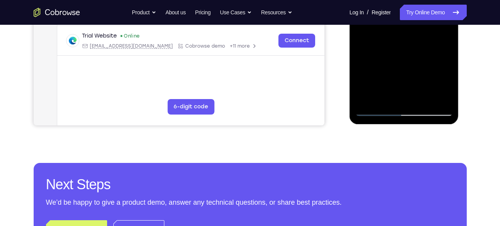
click at [431, 95] on div at bounding box center [403, 7] width 97 height 216
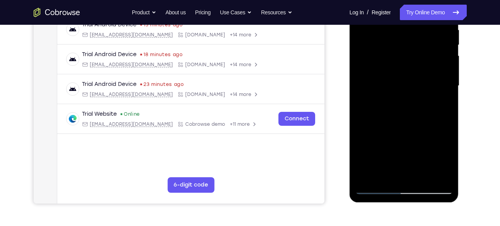
scroll to position [157, 0]
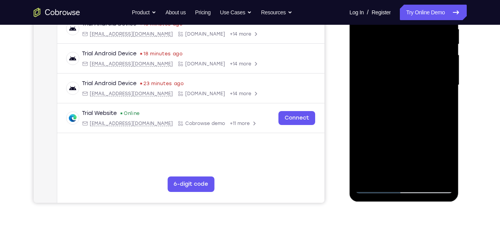
drag, startPoint x: 387, startPoint y: 85, endPoint x: 390, endPoint y: 4, distance: 81.2
click at [390, 4] on div at bounding box center [403, 85] width 97 height 216
drag, startPoint x: 422, startPoint y: 97, endPoint x: 421, endPoint y: -14, distance: 110.2
click at [421, 0] on div at bounding box center [403, 85] width 97 height 216
drag, startPoint x: 398, startPoint y: 122, endPoint x: 415, endPoint y: -14, distance: 136.3
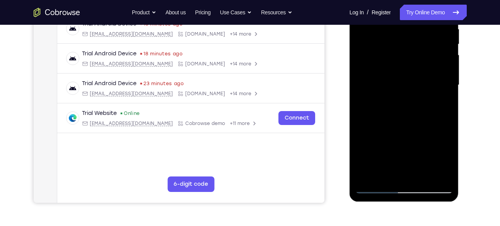
click at [415, 0] on div at bounding box center [403, 85] width 97 height 216
drag, startPoint x: 408, startPoint y: 115, endPoint x: 407, endPoint y: -14, distance: 128.7
click at [407, 0] on div at bounding box center [403, 85] width 97 height 216
drag, startPoint x: 401, startPoint y: 109, endPoint x: 396, endPoint y: -14, distance: 122.6
click at [396, 0] on div at bounding box center [403, 85] width 97 height 216
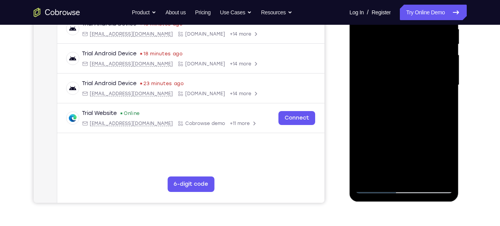
drag, startPoint x: 395, startPoint y: 112, endPoint x: 392, endPoint y: -14, distance: 125.3
click at [392, 0] on div at bounding box center [403, 85] width 97 height 216
drag, startPoint x: 419, startPoint y: 104, endPoint x: 402, endPoint y: -14, distance: 119.0
click at [402, 0] on div at bounding box center [403, 85] width 97 height 216
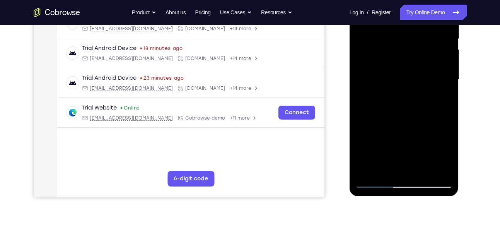
scroll to position [161, 0]
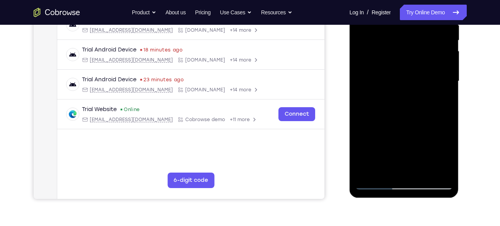
click at [445, 143] on div at bounding box center [403, 81] width 97 height 216
drag, startPoint x: 408, startPoint y: 99, endPoint x: 408, endPoint y: -14, distance: 112.9
click at [408, 0] on div at bounding box center [403, 81] width 97 height 216
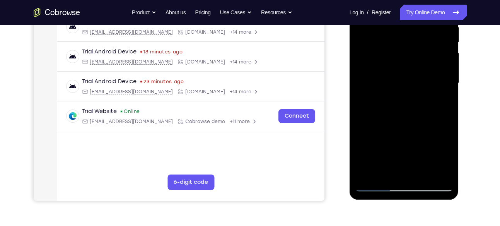
scroll to position [158, 0]
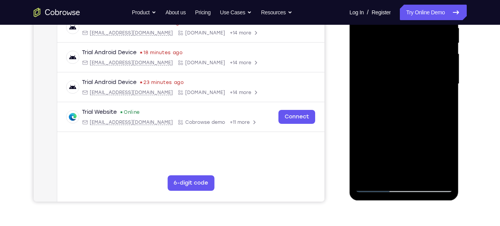
drag, startPoint x: 415, startPoint y: 80, endPoint x: 410, endPoint y: -14, distance: 93.3
click at [410, 0] on div at bounding box center [403, 84] width 97 height 216
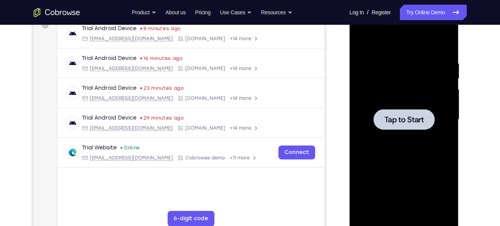
scroll to position [123, 0]
click at [404, 116] on span "Tap to Start" at bounding box center [403, 119] width 39 height 8
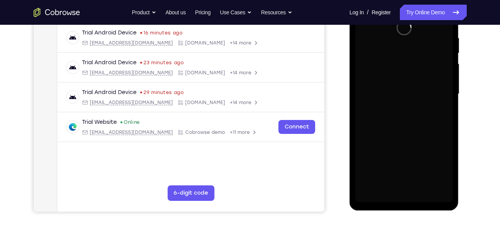
scroll to position [148, 0]
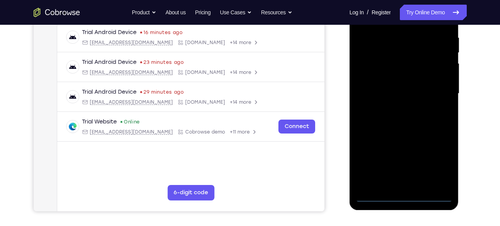
click at [406, 194] on div at bounding box center [403, 93] width 97 height 216
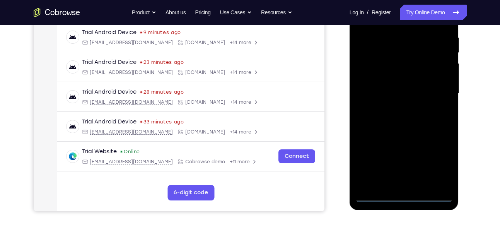
click at [435, 158] on div at bounding box center [403, 93] width 97 height 216
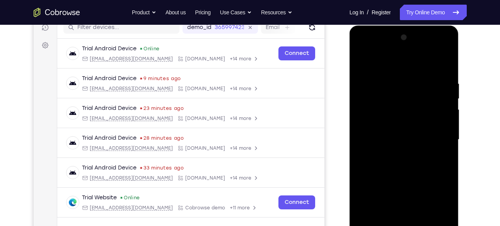
scroll to position [102, 0]
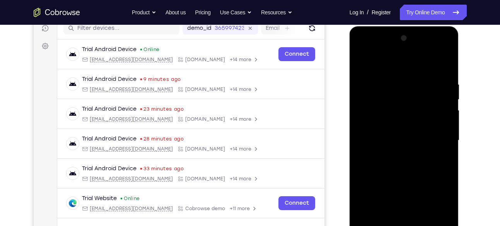
click at [388, 64] on div at bounding box center [403, 140] width 97 height 216
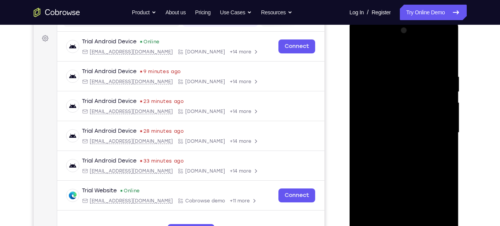
click at [439, 131] on div at bounding box center [403, 132] width 97 height 216
click at [396, 149] on div at bounding box center [403, 132] width 97 height 216
click at [405, 169] on div at bounding box center [403, 132] width 97 height 216
click at [393, 96] on div at bounding box center [403, 132] width 97 height 216
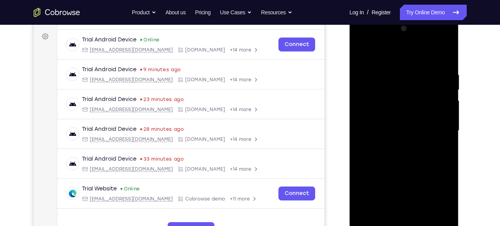
click at [407, 136] on div at bounding box center [403, 130] width 97 height 216
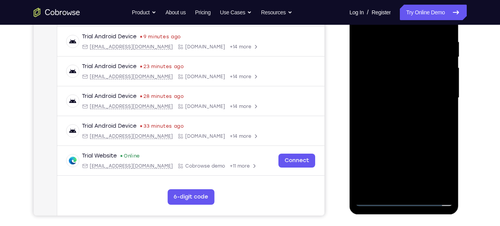
scroll to position [145, 0]
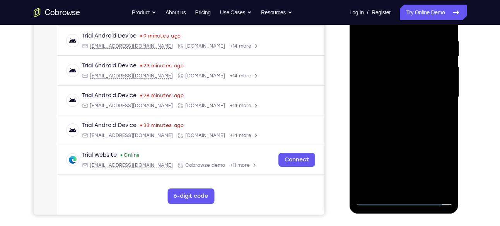
click at [412, 186] on div at bounding box center [403, 97] width 97 height 216
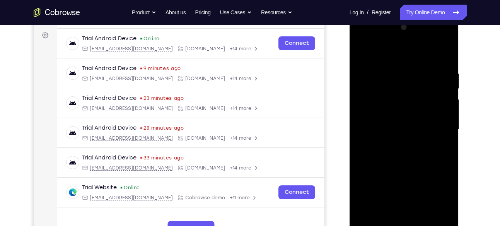
click at [386, 96] on div at bounding box center [403, 129] width 97 height 216
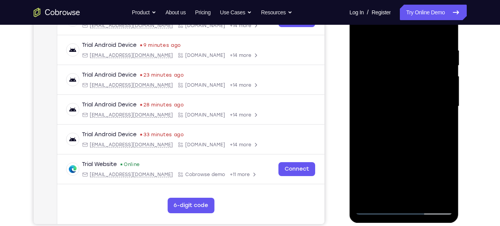
scroll to position [135, 0]
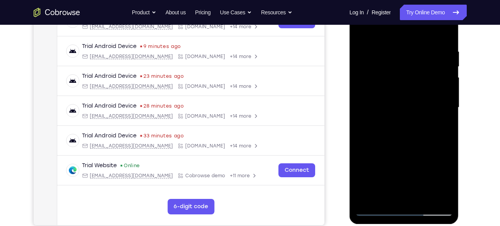
click at [447, 43] on div at bounding box center [403, 107] width 97 height 216
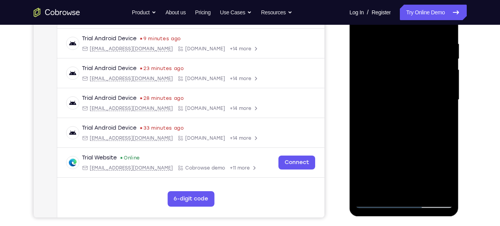
scroll to position [143, 0]
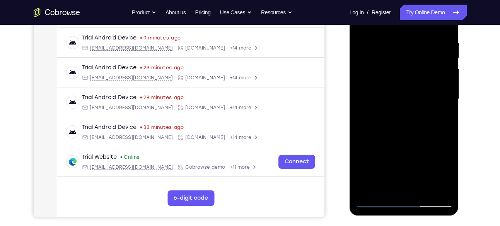
click at [449, 179] on div at bounding box center [403, 99] width 97 height 216
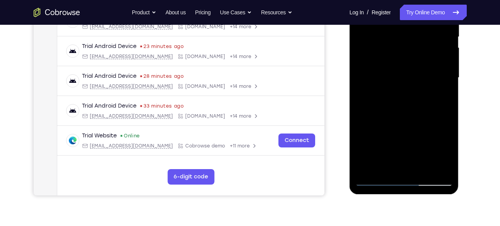
scroll to position [170, 0]
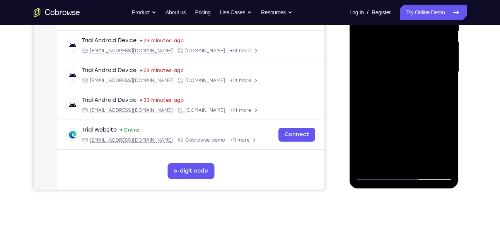
drag, startPoint x: 430, startPoint y: 121, endPoint x: 429, endPoint y: 36, distance: 85.4
click at [429, 36] on div at bounding box center [403, 72] width 97 height 216
drag, startPoint x: 434, startPoint y: 112, endPoint x: 434, endPoint y: 32, distance: 80.0
click at [434, 32] on div at bounding box center [403, 72] width 97 height 216
drag, startPoint x: 428, startPoint y: 108, endPoint x: 425, endPoint y: 30, distance: 78.1
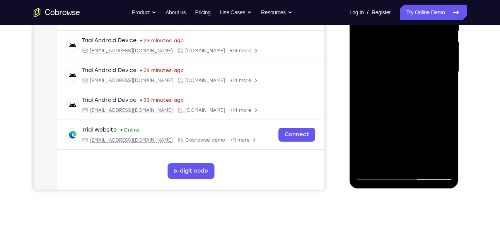
click at [425, 30] on div at bounding box center [403, 72] width 97 height 216
drag, startPoint x: 424, startPoint y: 107, endPoint x: 424, endPoint y: 30, distance: 76.9
click at [424, 30] on div at bounding box center [403, 72] width 97 height 216
drag, startPoint x: 432, startPoint y: 99, endPoint x: 432, endPoint y: 30, distance: 68.4
click at [432, 30] on div at bounding box center [403, 72] width 97 height 216
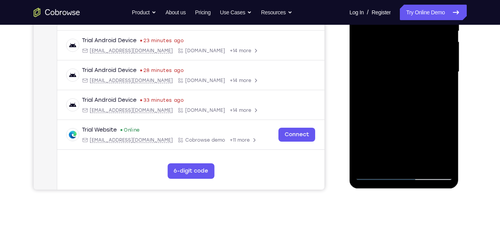
drag, startPoint x: 432, startPoint y: 132, endPoint x: 426, endPoint y: 47, distance: 85.3
click at [426, 47] on div at bounding box center [403, 72] width 97 height 216
drag, startPoint x: 424, startPoint y: 123, endPoint x: 426, endPoint y: 85, distance: 38.3
click at [426, 85] on div at bounding box center [403, 72] width 97 height 216
drag, startPoint x: 422, startPoint y: 126, endPoint x: 427, endPoint y: 30, distance: 95.6
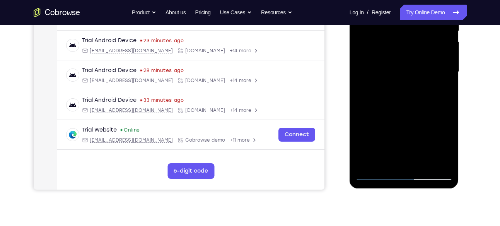
click at [427, 30] on div at bounding box center [403, 72] width 97 height 216
drag, startPoint x: 430, startPoint y: 112, endPoint x: 422, endPoint y: 30, distance: 82.3
click at [422, 30] on div at bounding box center [403, 72] width 97 height 216
drag, startPoint x: 424, startPoint y: 126, endPoint x: 423, endPoint y: 30, distance: 96.3
click at [423, 30] on div at bounding box center [403, 72] width 97 height 216
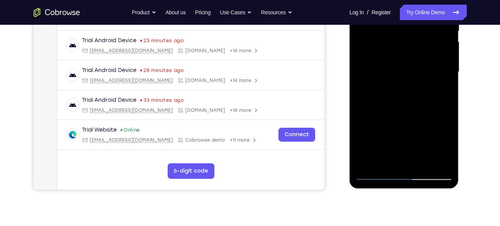
drag, startPoint x: 421, startPoint y: 118, endPoint x: 423, endPoint y: 79, distance: 38.7
click at [423, 79] on div at bounding box center [403, 72] width 97 height 216
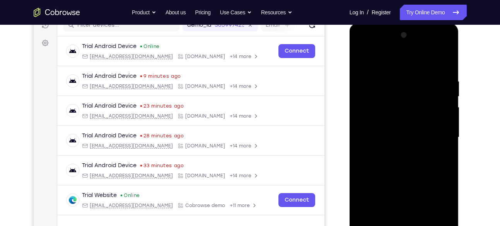
scroll to position [104, 0]
click at [446, 60] on div at bounding box center [403, 137] width 97 height 216
click at [368, 72] on div at bounding box center [403, 137] width 97 height 216
click at [445, 62] on div at bounding box center [403, 137] width 97 height 216
click at [361, 58] on div at bounding box center [403, 137] width 97 height 216
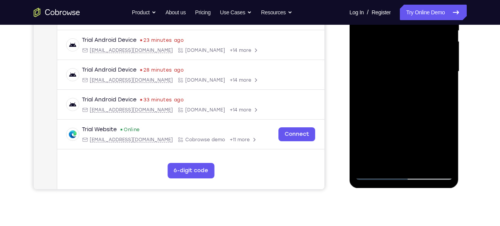
scroll to position [171, 0]
click at [423, 162] on div at bounding box center [403, 71] width 97 height 216
click at [417, 111] on div at bounding box center [403, 71] width 97 height 216
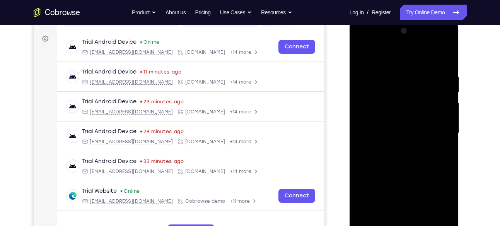
scroll to position [107, 0]
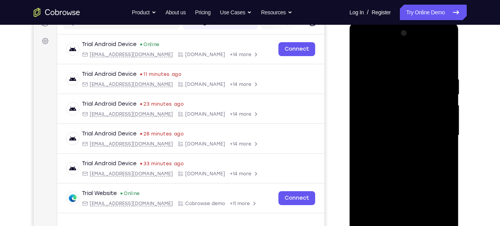
click at [363, 58] on div at bounding box center [403, 135] width 97 height 216
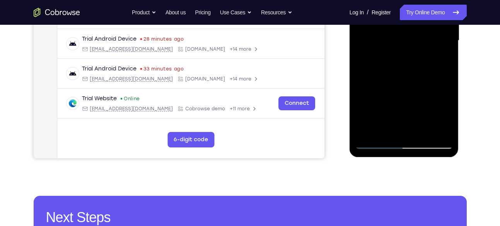
scroll to position [203, 0]
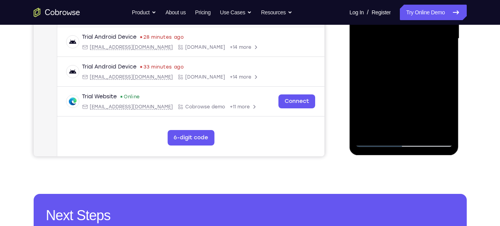
click at [407, 131] on div at bounding box center [403, 38] width 97 height 216
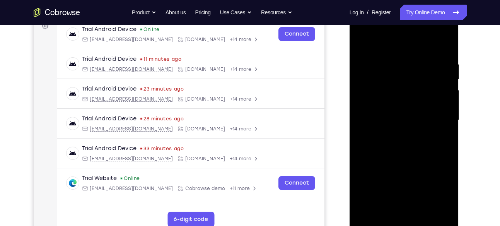
scroll to position [125, 0]
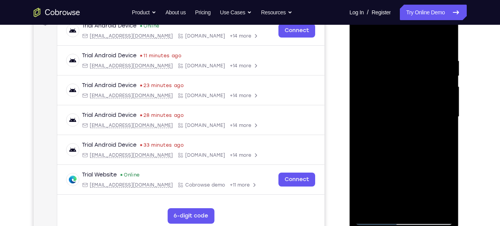
drag, startPoint x: 413, startPoint y: 133, endPoint x: 407, endPoint y: 65, distance: 68.3
click at [407, 65] on div at bounding box center [403, 117] width 97 height 216
drag, startPoint x: 421, startPoint y: 143, endPoint x: 430, endPoint y: 4, distance: 139.1
click at [430, 4] on div at bounding box center [403, 118] width 109 height 230
drag, startPoint x: 412, startPoint y: 152, endPoint x: 428, endPoint y: 4, distance: 148.4
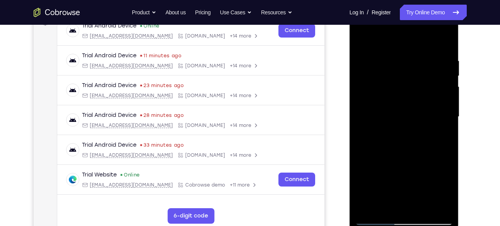
click at [428, 4] on div at bounding box center [403, 118] width 109 height 230
drag, startPoint x: 412, startPoint y: 139, endPoint x: 420, endPoint y: 4, distance: 134.8
click at [420, 4] on div at bounding box center [403, 118] width 109 height 230
drag, startPoint x: 409, startPoint y: 133, endPoint x: 425, endPoint y: 4, distance: 129.4
click at [425, 4] on div at bounding box center [403, 118] width 109 height 230
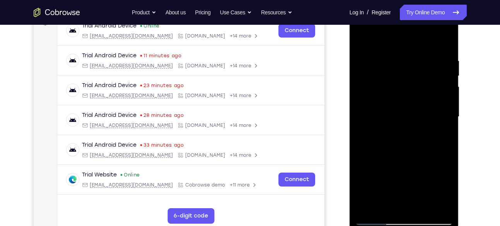
scroll to position [135, 0]
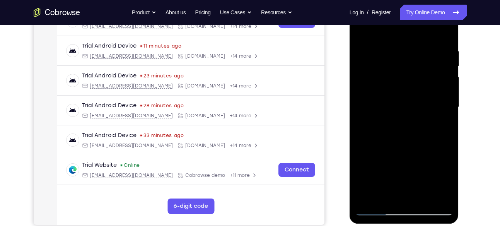
drag, startPoint x: 416, startPoint y: 128, endPoint x: 416, endPoint y: 4, distance: 123.3
click at [416, 4] on div at bounding box center [403, 107] width 97 height 216
drag, startPoint x: 410, startPoint y: 131, endPoint x: 412, endPoint y: 4, distance: 126.8
click at [412, 4] on div at bounding box center [403, 107] width 97 height 216
click at [449, 159] on div at bounding box center [403, 107] width 97 height 216
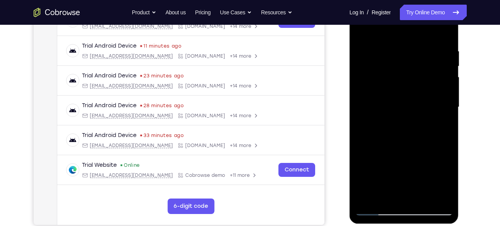
click at [378, 65] on div at bounding box center [403, 107] width 97 height 216
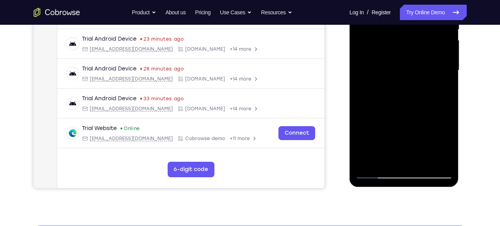
click at [434, 157] on div at bounding box center [403, 70] width 97 height 216
drag, startPoint x: 408, startPoint y: 114, endPoint x: 385, endPoint y: 4, distance: 112.7
click at [385, 4] on div at bounding box center [403, 70] width 97 height 216
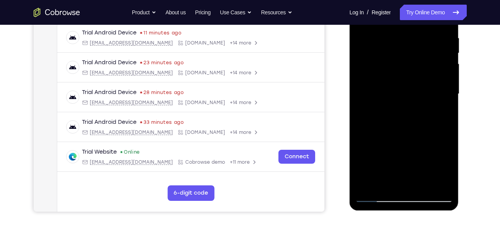
scroll to position [148, 0]
drag, startPoint x: 422, startPoint y: 131, endPoint x: 419, endPoint y: 4, distance: 126.4
click at [419, 4] on div at bounding box center [403, 94] width 97 height 216
drag, startPoint x: 414, startPoint y: 114, endPoint x: 407, endPoint y: 4, distance: 109.6
click at [407, 4] on div at bounding box center [403, 94] width 97 height 216
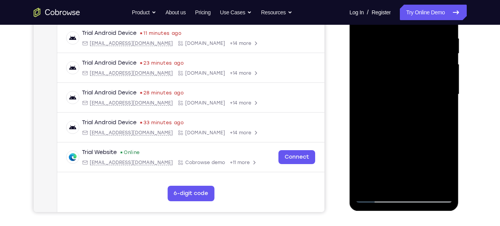
drag, startPoint x: 404, startPoint y: 136, endPoint x: 407, endPoint y: 4, distance: 131.9
click at [407, 4] on div at bounding box center [403, 94] width 97 height 216
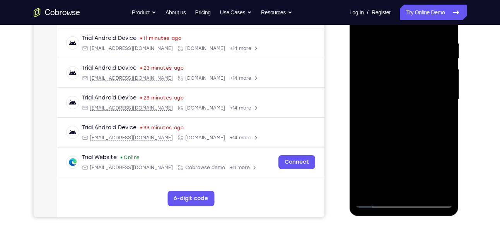
scroll to position [142, 0]
drag, startPoint x: 406, startPoint y: 138, endPoint x: 414, endPoint y: 4, distance: 134.0
click at [414, 4] on div at bounding box center [403, 99] width 97 height 216
drag, startPoint x: 422, startPoint y: 71, endPoint x: 420, endPoint y: 152, distance: 81.6
click at [420, 152] on div at bounding box center [403, 99] width 97 height 216
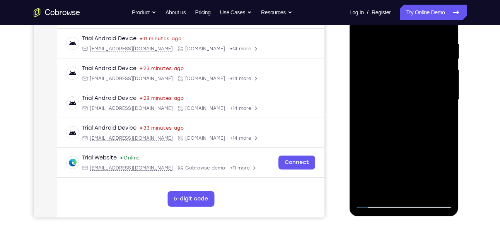
drag, startPoint x: 411, startPoint y: 80, endPoint x: 416, endPoint y: 196, distance: 115.3
click at [416, 196] on div at bounding box center [403, 99] width 97 height 216
click at [446, 151] on div at bounding box center [403, 99] width 97 height 216
click at [377, 56] on div at bounding box center [403, 99] width 97 height 216
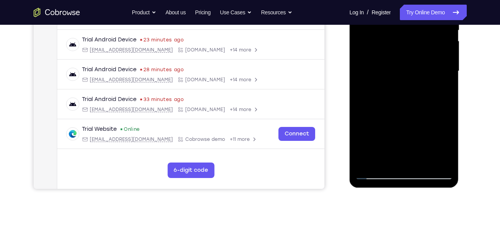
click at [438, 156] on div at bounding box center [403, 71] width 97 height 216
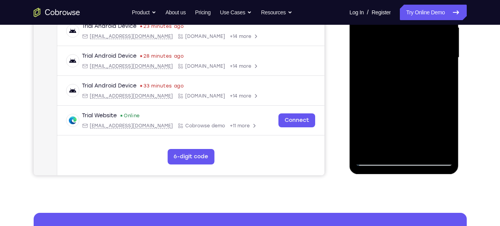
click at [370, 147] on div at bounding box center [403, 57] width 97 height 216
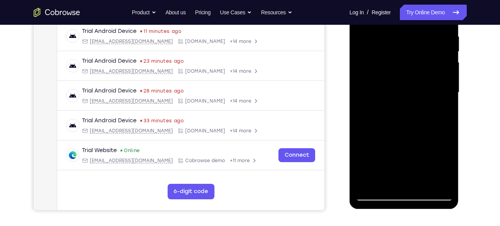
scroll to position [151, 0]
